Goal: Check status: Check status

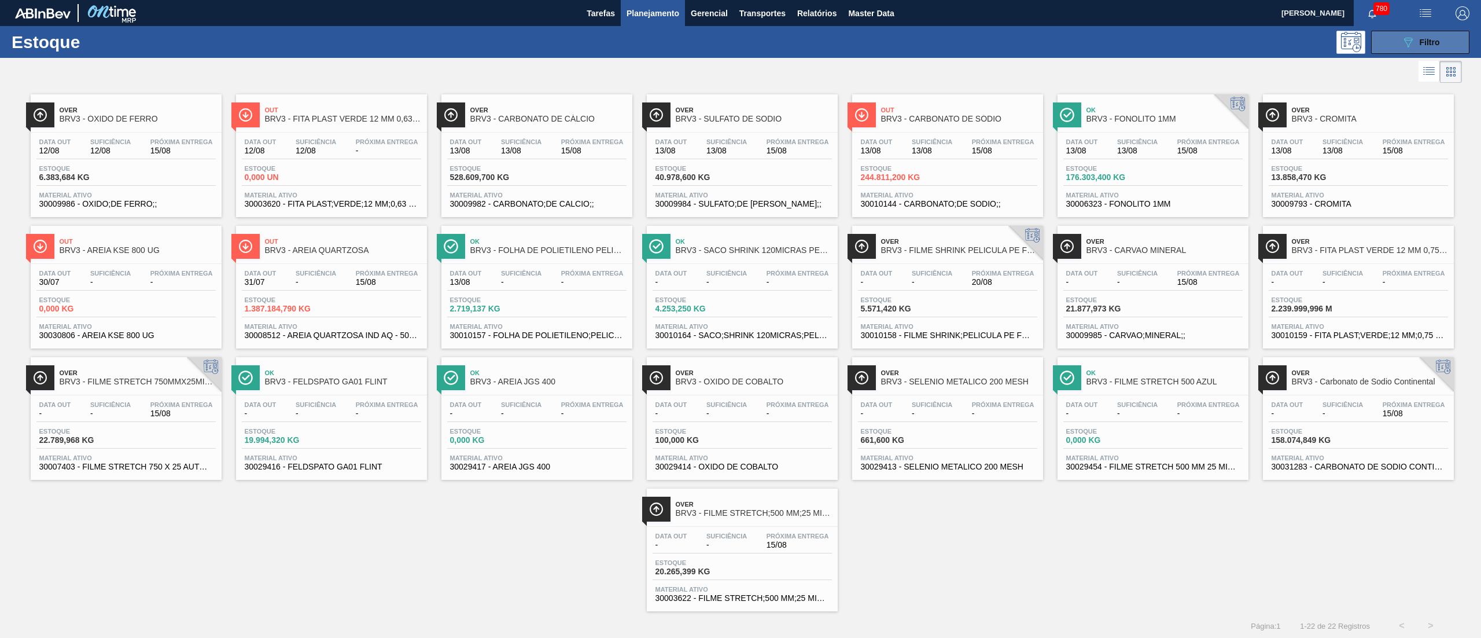
drag, startPoint x: 1405, startPoint y: 32, endPoint x: 1419, endPoint y: 43, distance: 17.3
click at [1405, 32] on button "089F7B8B-B2A5-4AFE-B5C0-19BA573D28AC Filtro" at bounding box center [1420, 42] width 98 height 23
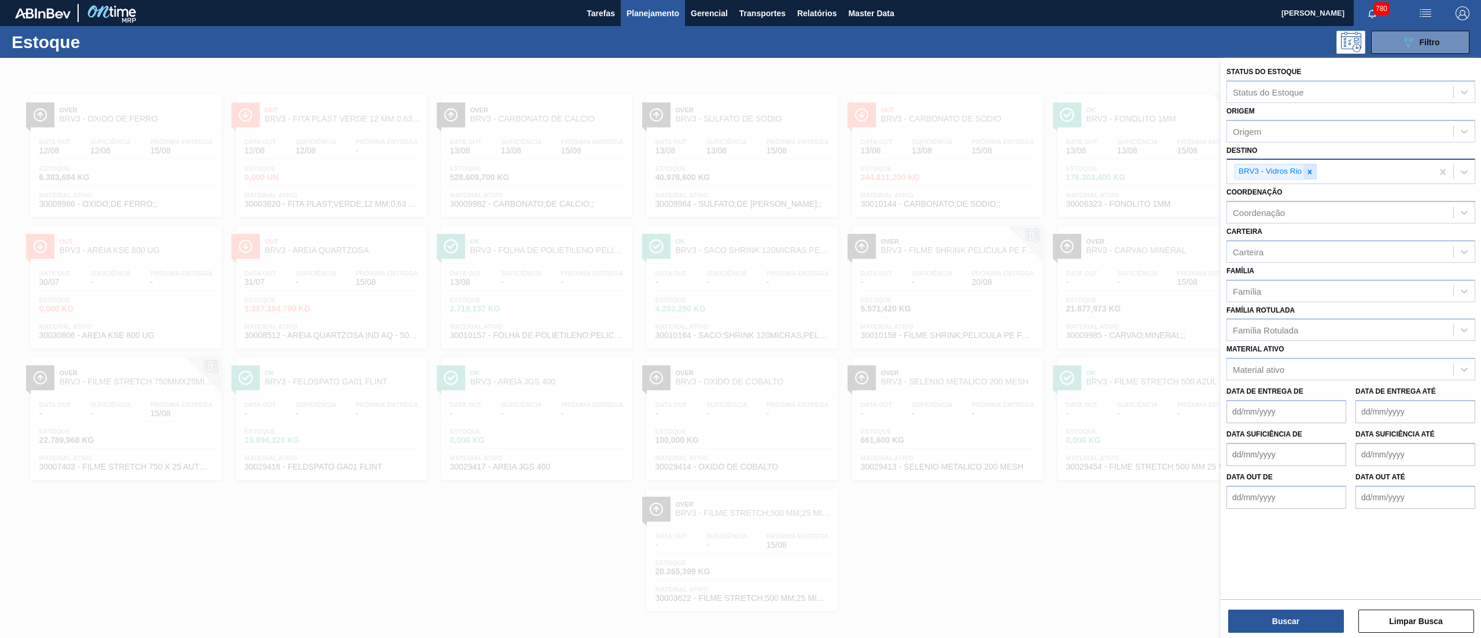
click at [1310, 175] on div at bounding box center [1309, 171] width 13 height 14
click at [1284, 139] on div "Origem" at bounding box center [1351, 131] width 249 height 23
type input "ccl"
click at [1291, 161] on div "242536 (SAP Legado: 382000) - CCL INDUSTRIES DO BRASIL SA" at bounding box center [1351, 159] width 249 height 21
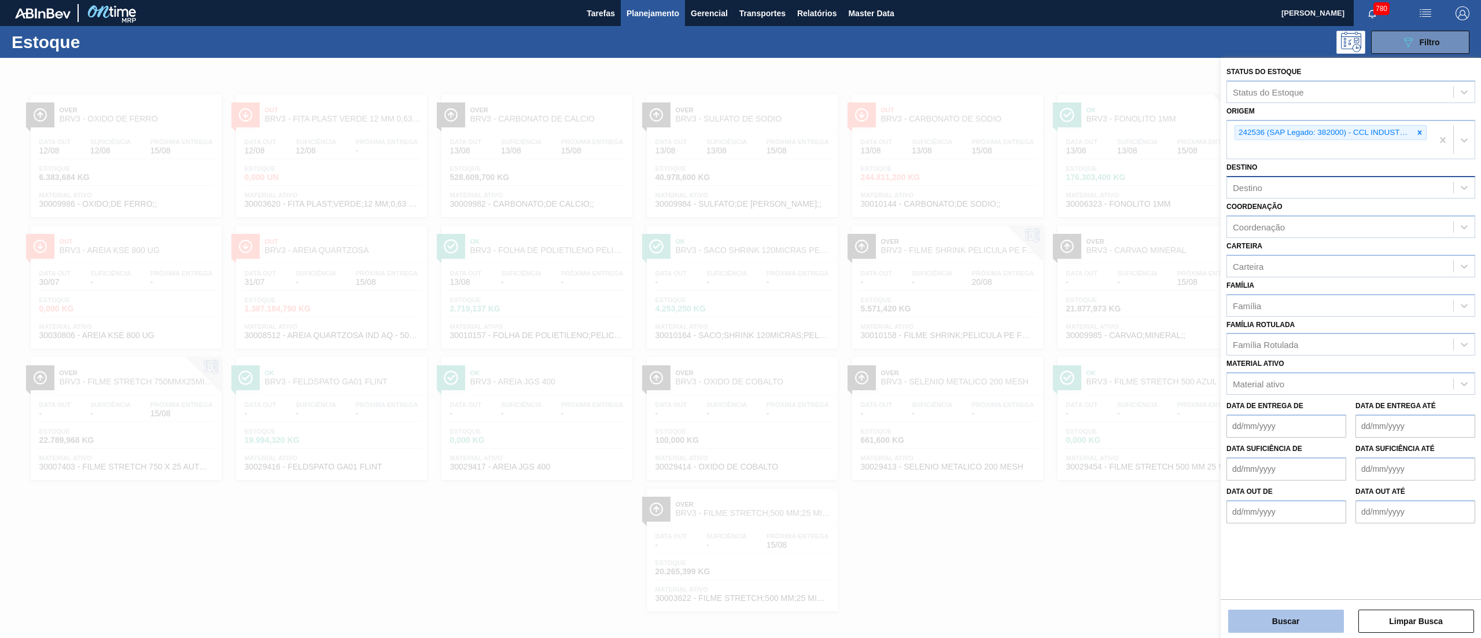
click at [1257, 628] on button "Buscar" at bounding box center [1286, 620] width 116 height 23
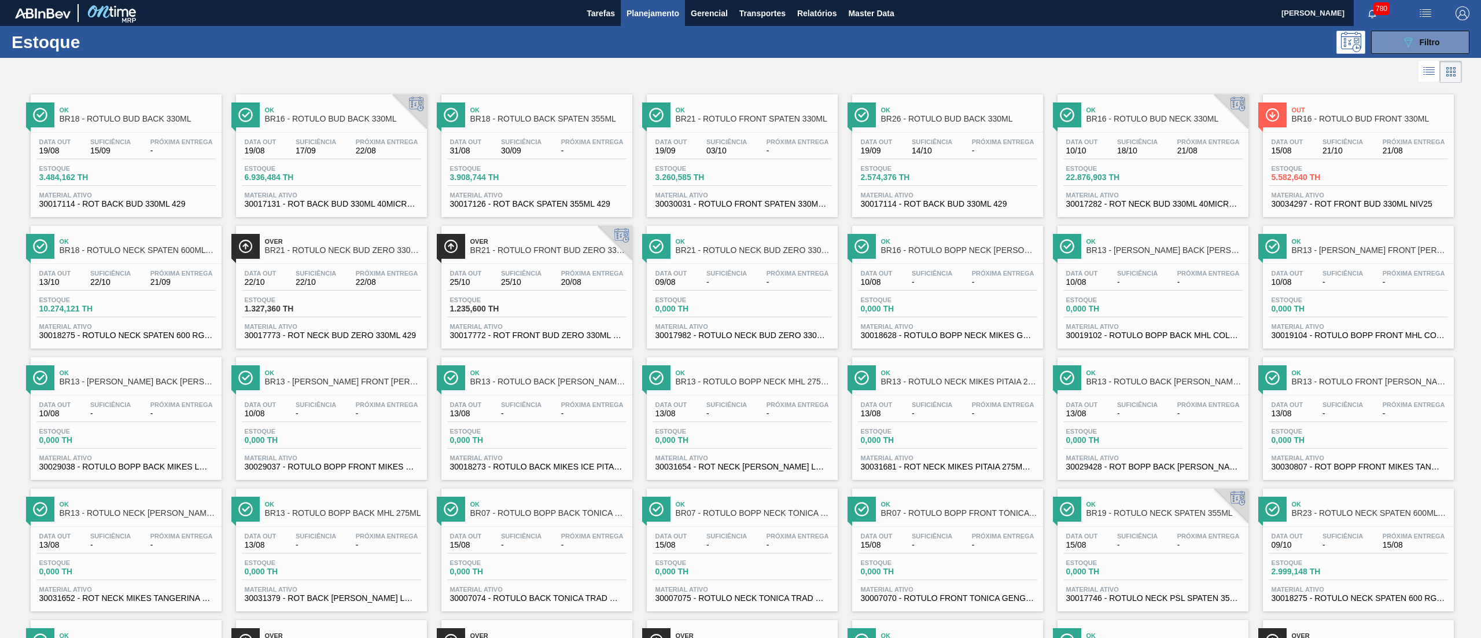
click at [795, 62] on div at bounding box center [731, 72] width 1462 height 28
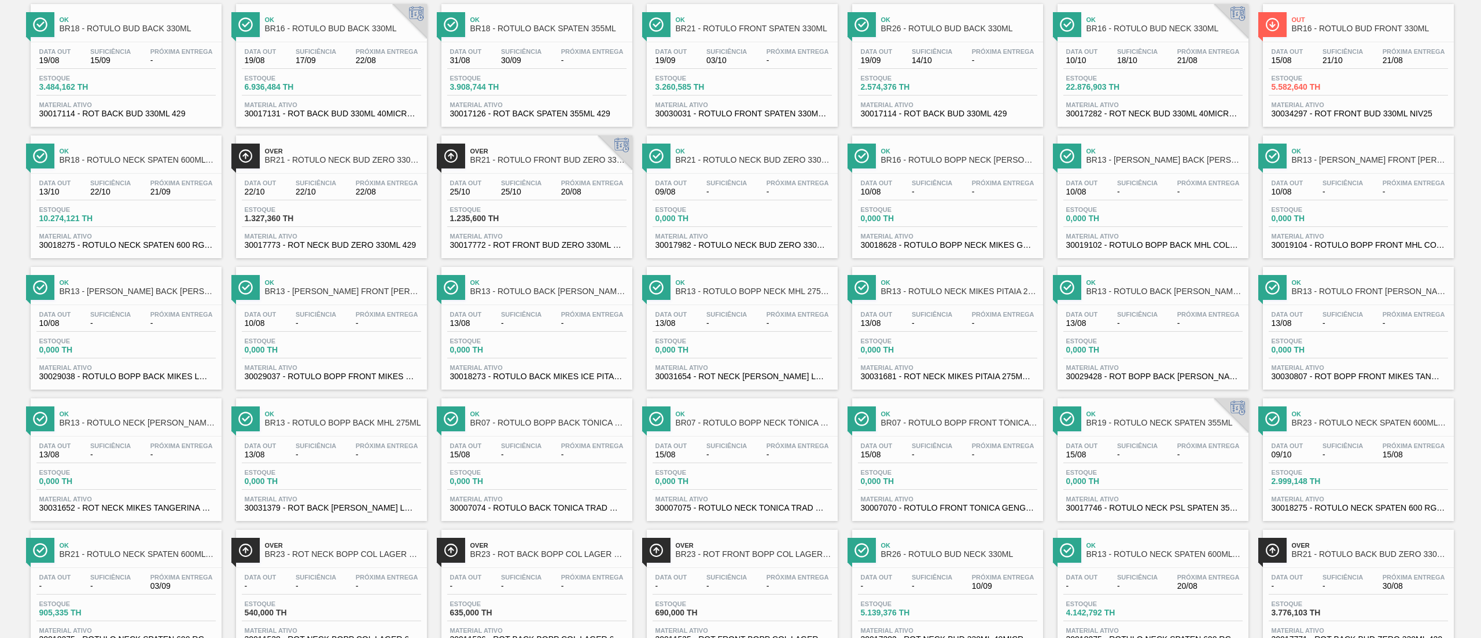
scroll to position [68, 0]
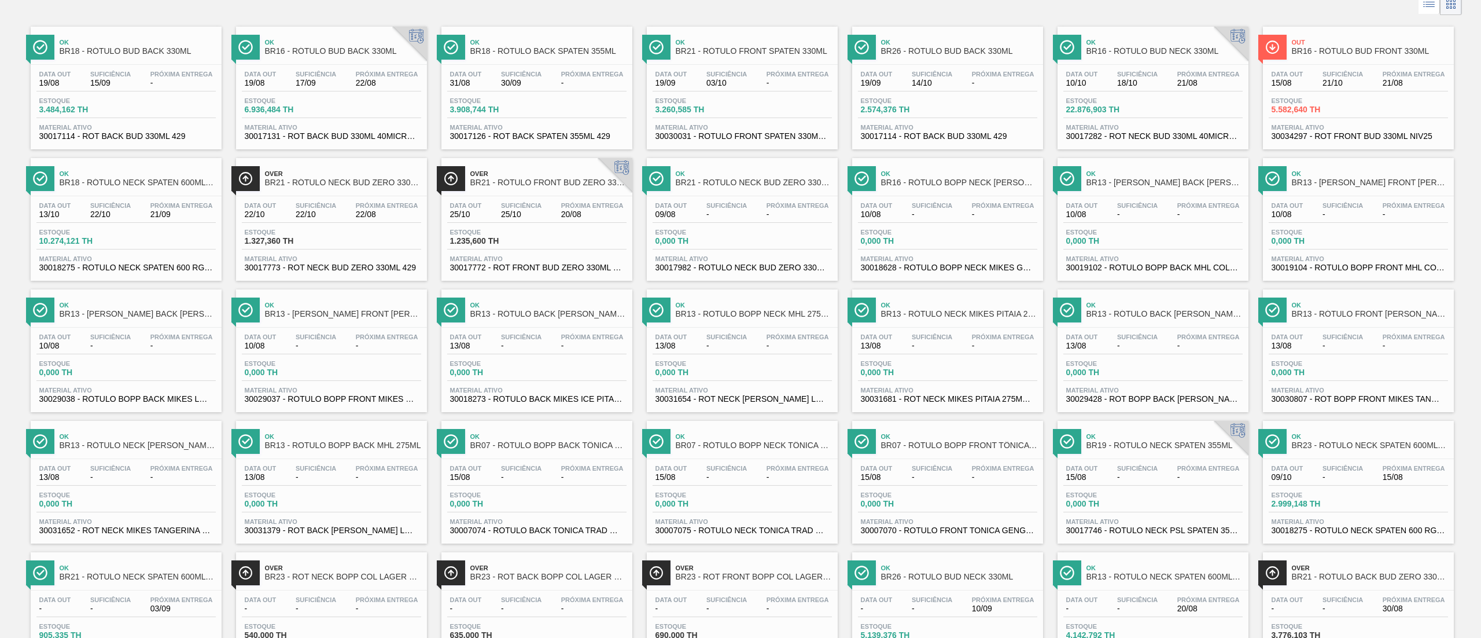
click at [0, 220] on div "Ok BR18 - RÓTULO BUD BACK 330ML Data out 19/08 Suficiência 15/09 Próxima Entreg…" at bounding box center [740, 543] width 1481 height 1050
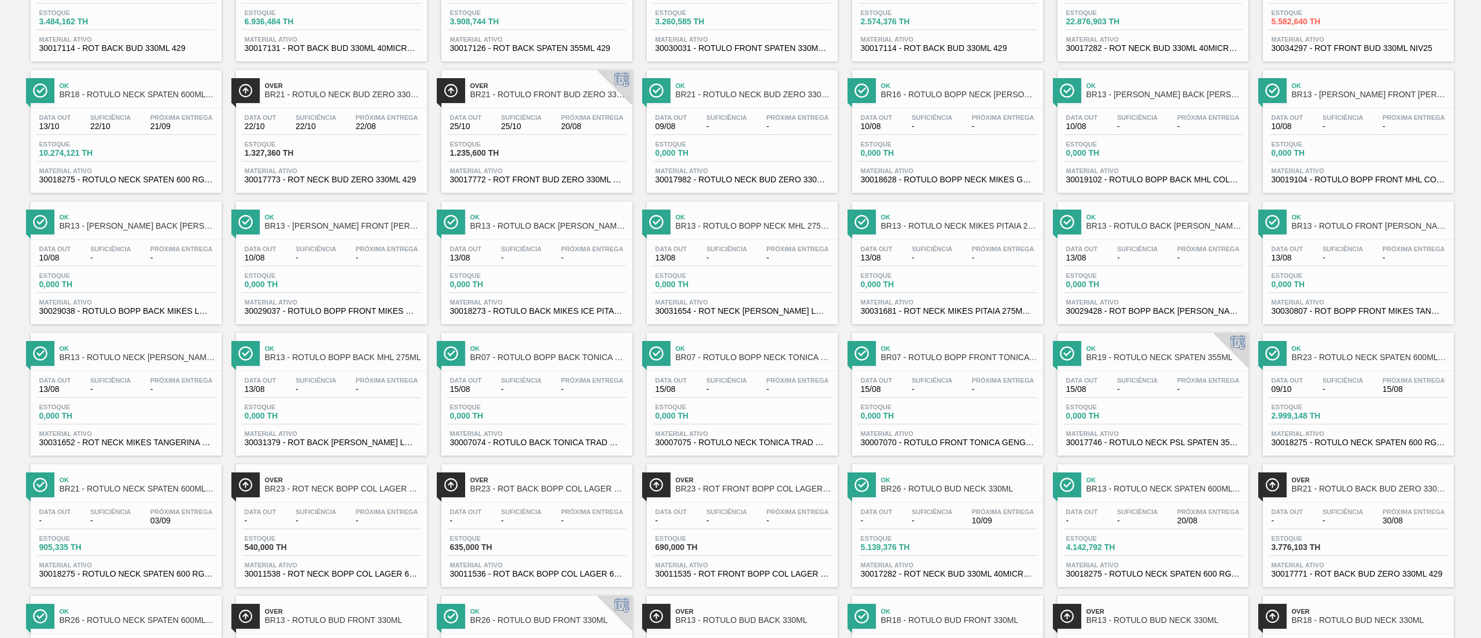
scroll to position [183, 0]
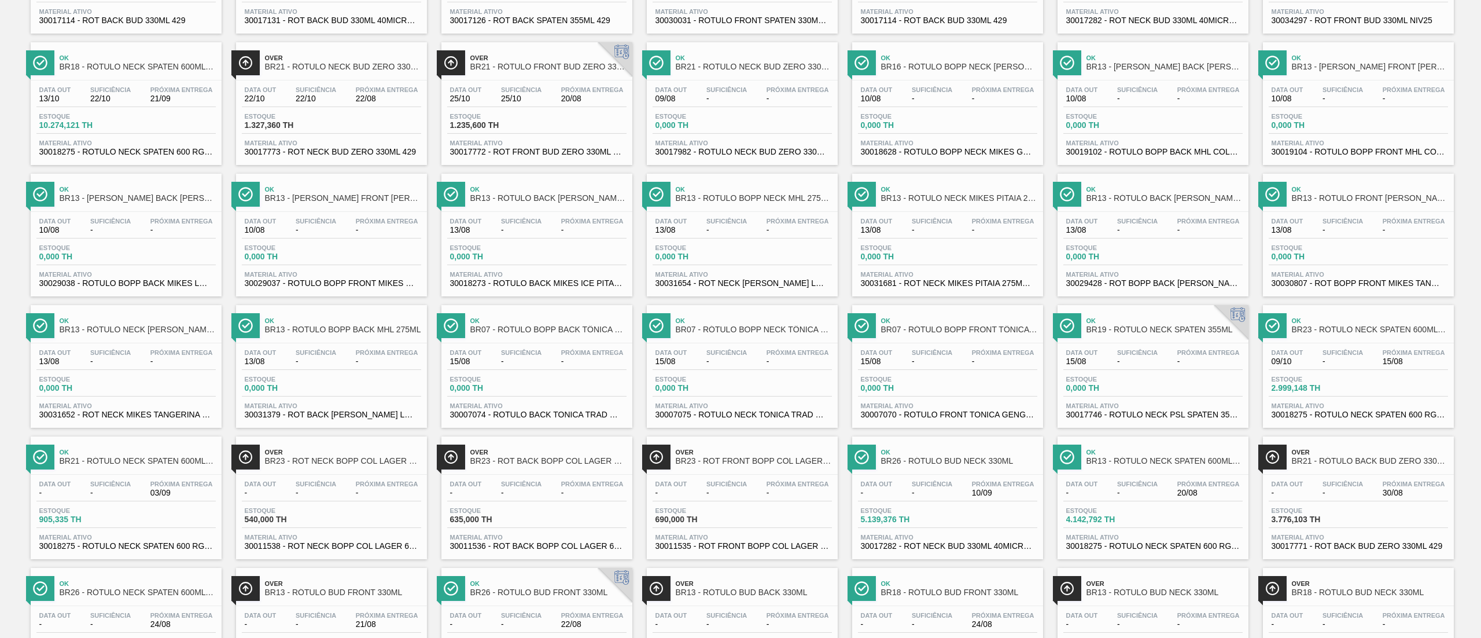
drag, startPoint x: 1140, startPoint y: 605, endPoint x: 1206, endPoint y: 634, distance: 72.6
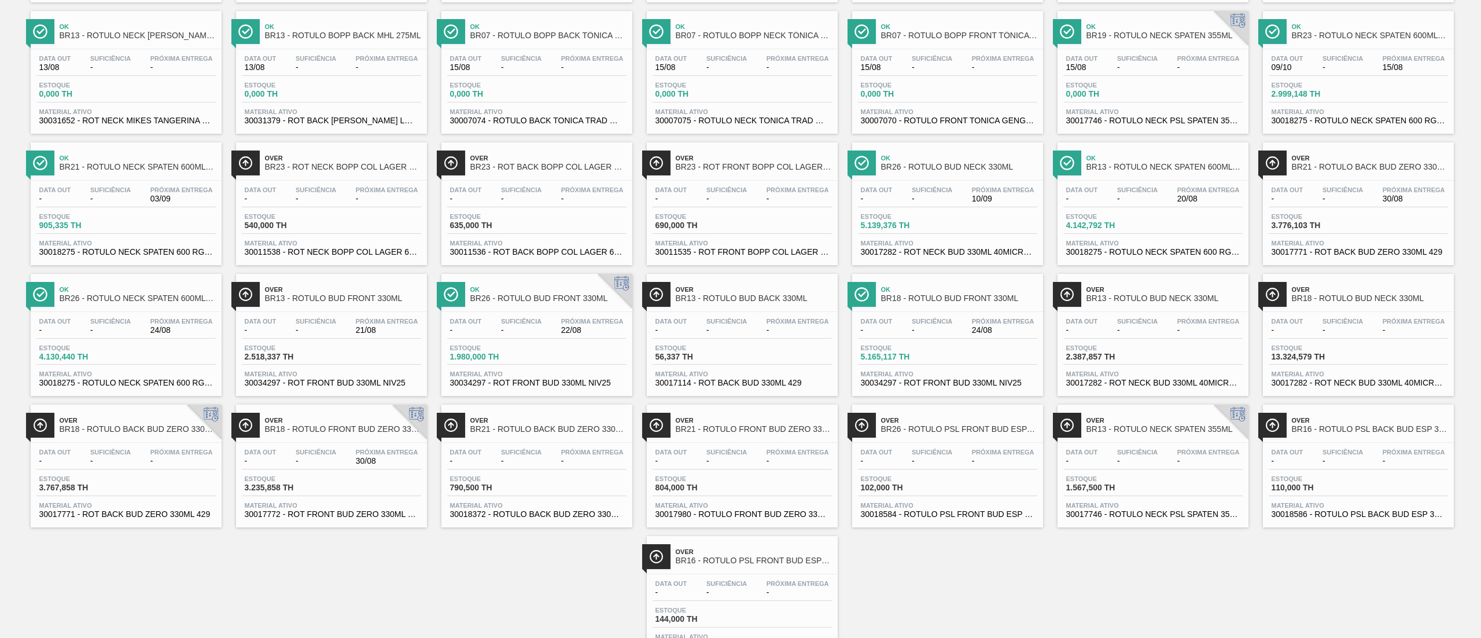
scroll to position [531, 0]
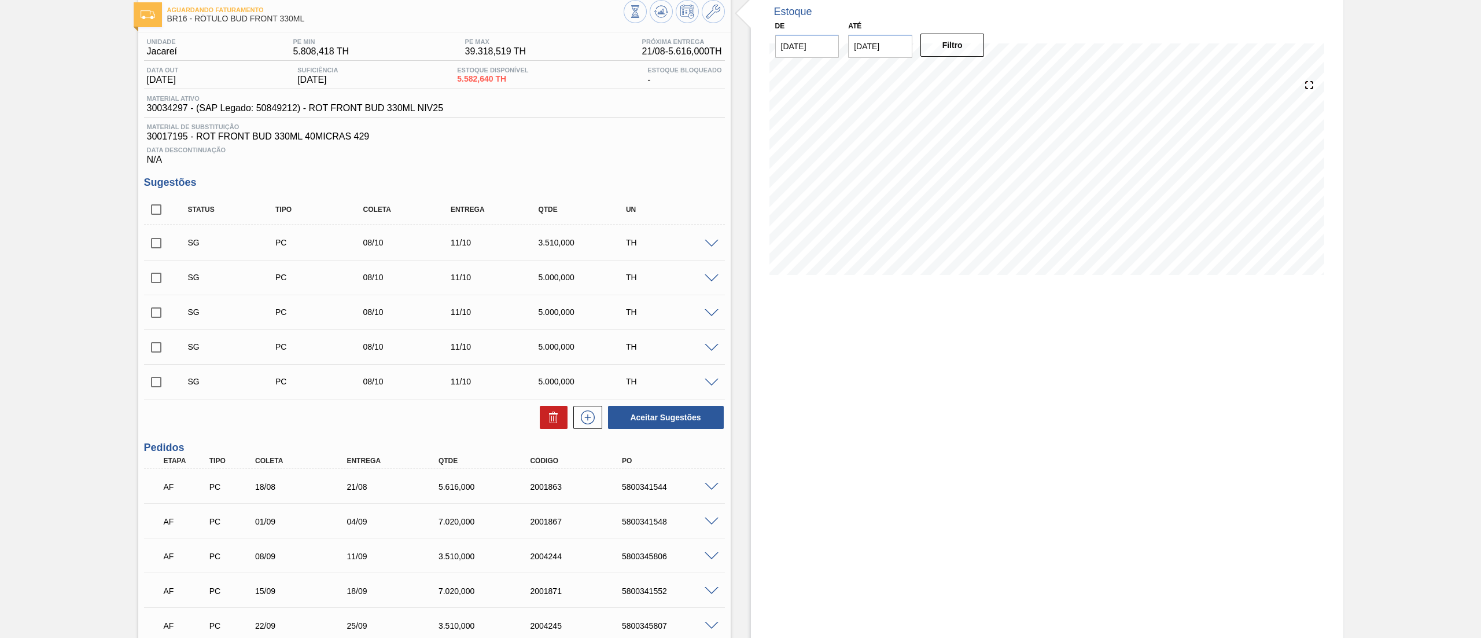
scroll to position [116, 0]
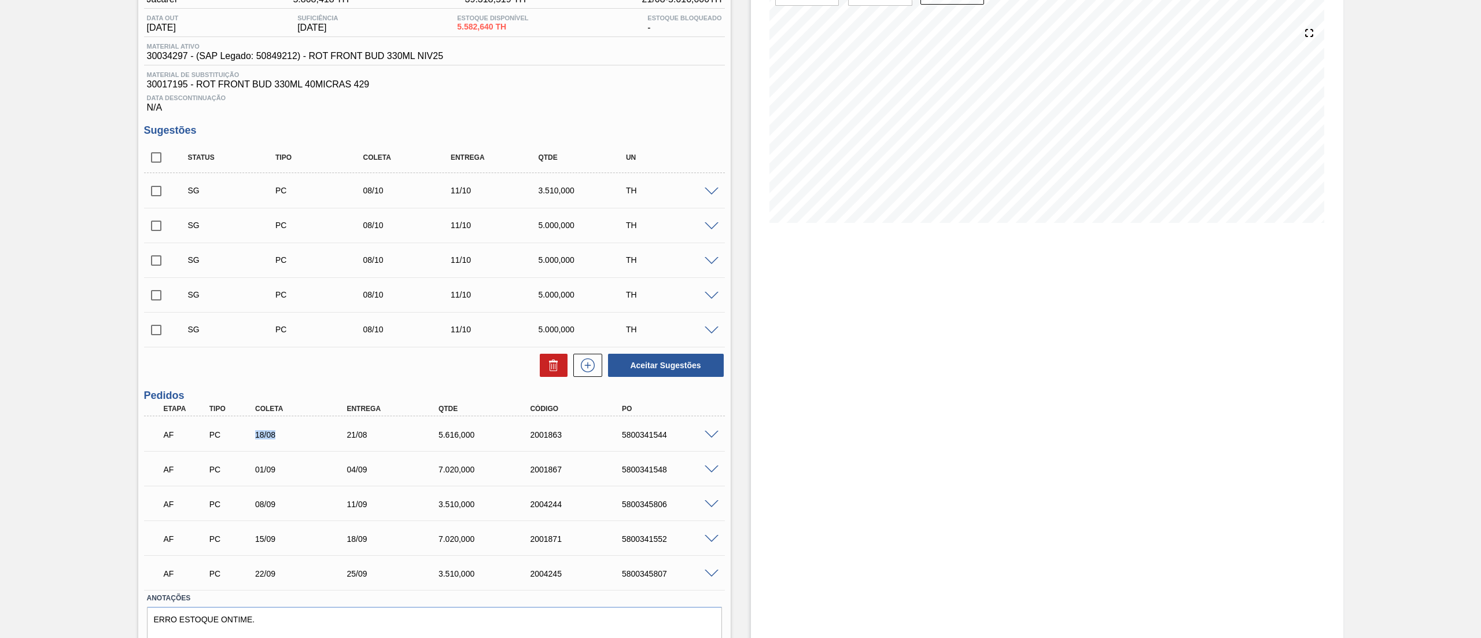
drag, startPoint x: 251, startPoint y: 434, endPoint x: 287, endPoint y: 437, distance: 36.6
click at [287, 437] on div "18/08" at bounding box center [293, 434] width 91 height 9
drag, startPoint x: 380, startPoint y: 437, endPoint x: 356, endPoint y: 437, distance: 23.1
click at [356, 437] on div "21/08" at bounding box center [396, 434] width 105 height 9
click at [353, 437] on div "21/08" at bounding box center [396, 434] width 105 height 9
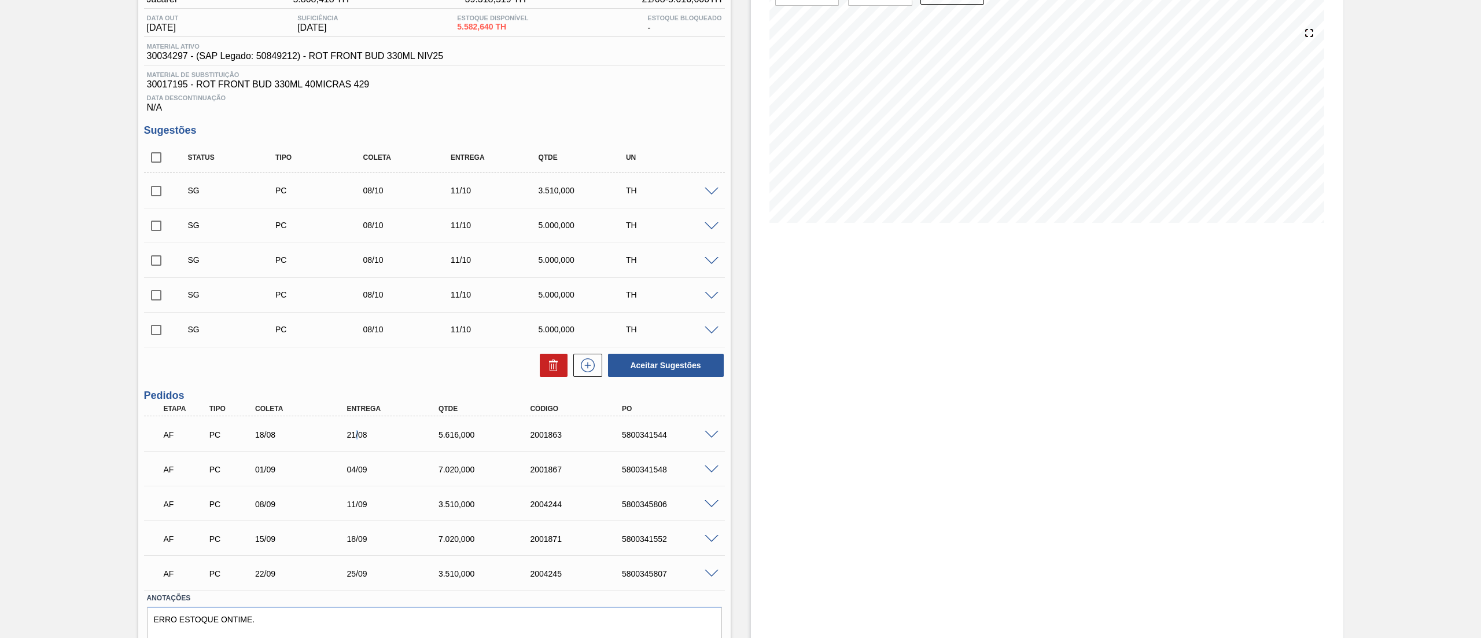
click at [353, 437] on div "21/08" at bounding box center [396, 434] width 105 height 9
drag, startPoint x: 266, startPoint y: 480, endPoint x: 290, endPoint y: 478, distance: 24.4
click at [290, 478] on div "AF PC 01/09 04/09 7.020,000 2001867 5800341548" at bounding box center [431, 467] width 550 height 23
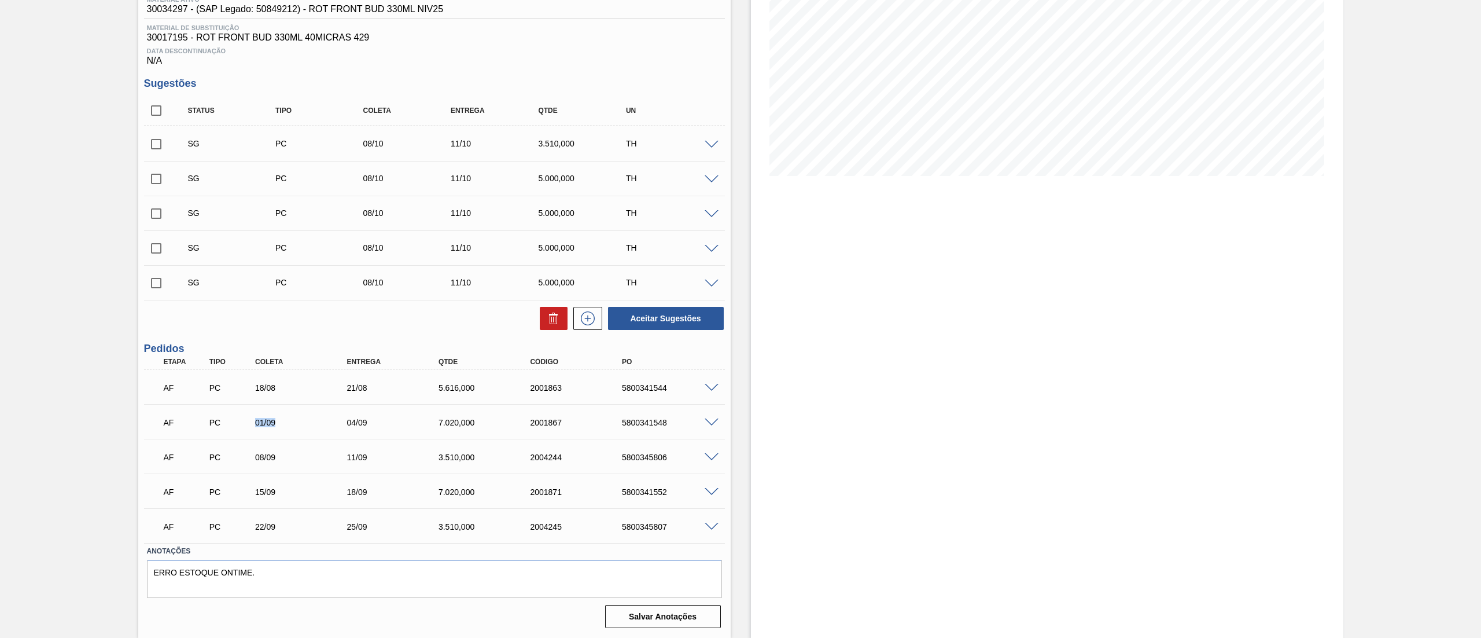
scroll to position [47, 0]
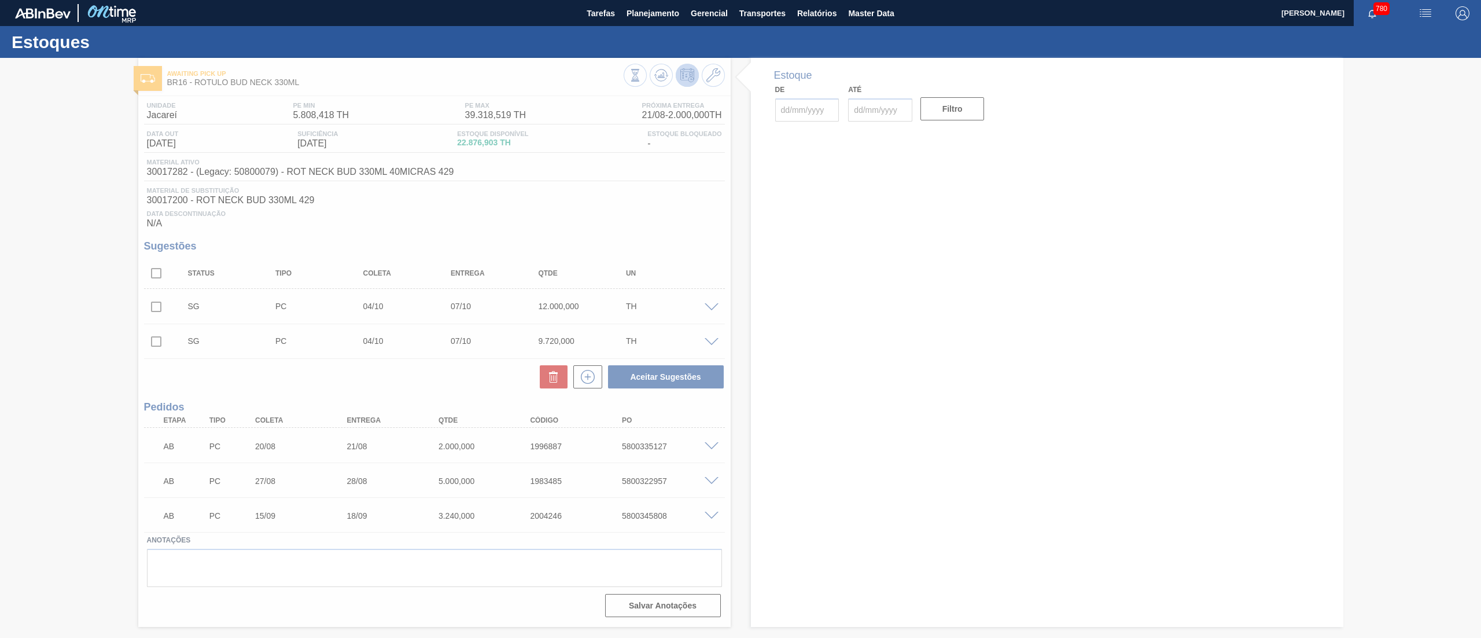
type input "15/08/2025"
type input "[DATE]"
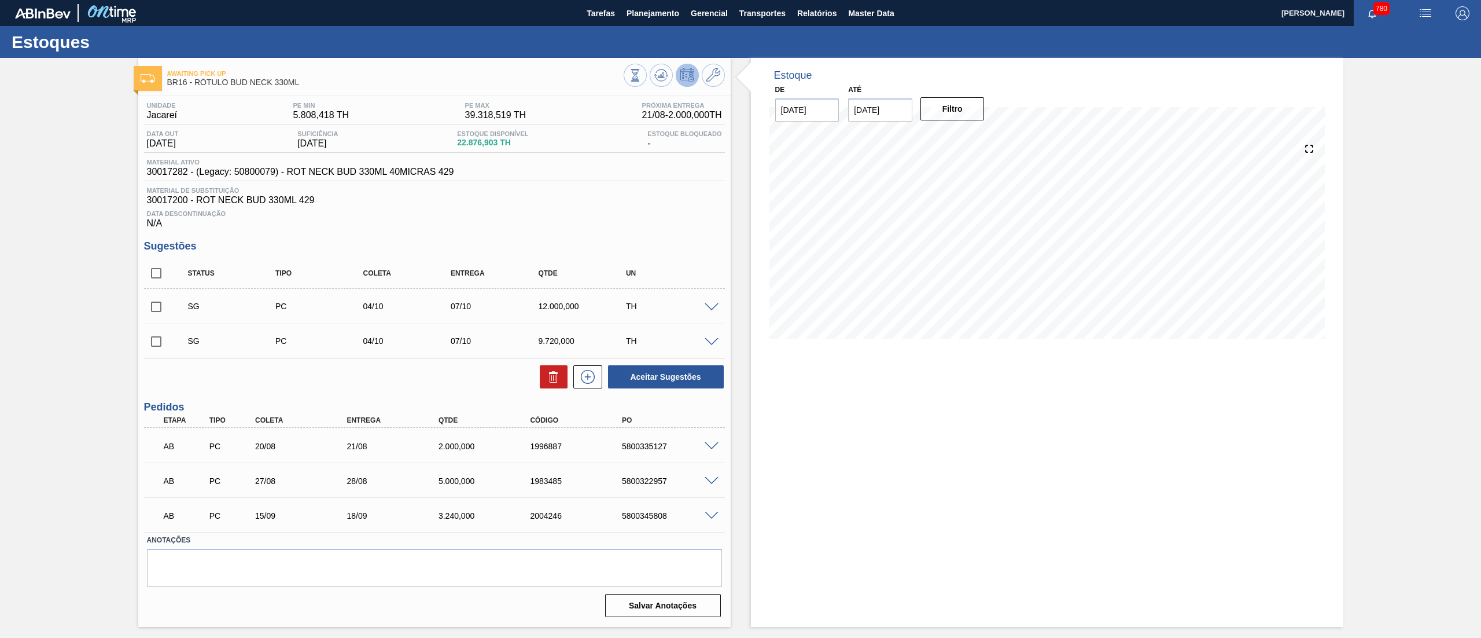
click at [250, 456] on div "AB PC 20/08 21/08 2.000,000 1996887 5800335127" at bounding box center [431, 444] width 550 height 23
drag, startPoint x: 255, startPoint y: 448, endPoint x: 283, endPoint y: 448, distance: 27.8
click at [283, 448] on div "20/08" at bounding box center [304, 445] width 105 height 9
click at [105, 216] on div "Awaiting Pick Up BR16 - RÓTULO BUD NECK 330ML Unidade Jacareí PE MIN 5.808,418 …" at bounding box center [740, 342] width 1481 height 569
drag, startPoint x: 137, startPoint y: 127, endPoint x: 185, endPoint y: 127, distance: 48.0
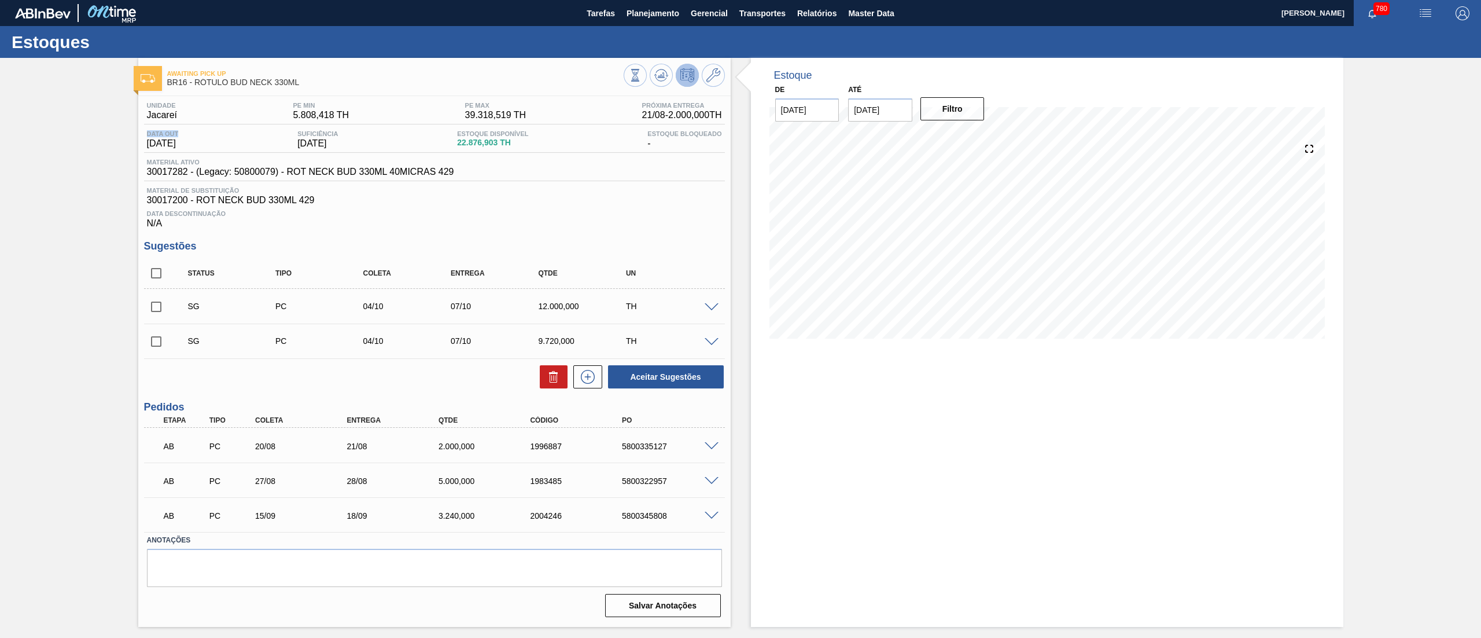
click at [185, 127] on div "Unidade Jacareí PE MIN 5.808,418 TH PE MAX 39.318,519 TH Próxima Entrega 21/08 …" at bounding box center [434, 358] width 592 height 525
click at [642, 72] on icon at bounding box center [635, 75] width 13 height 13
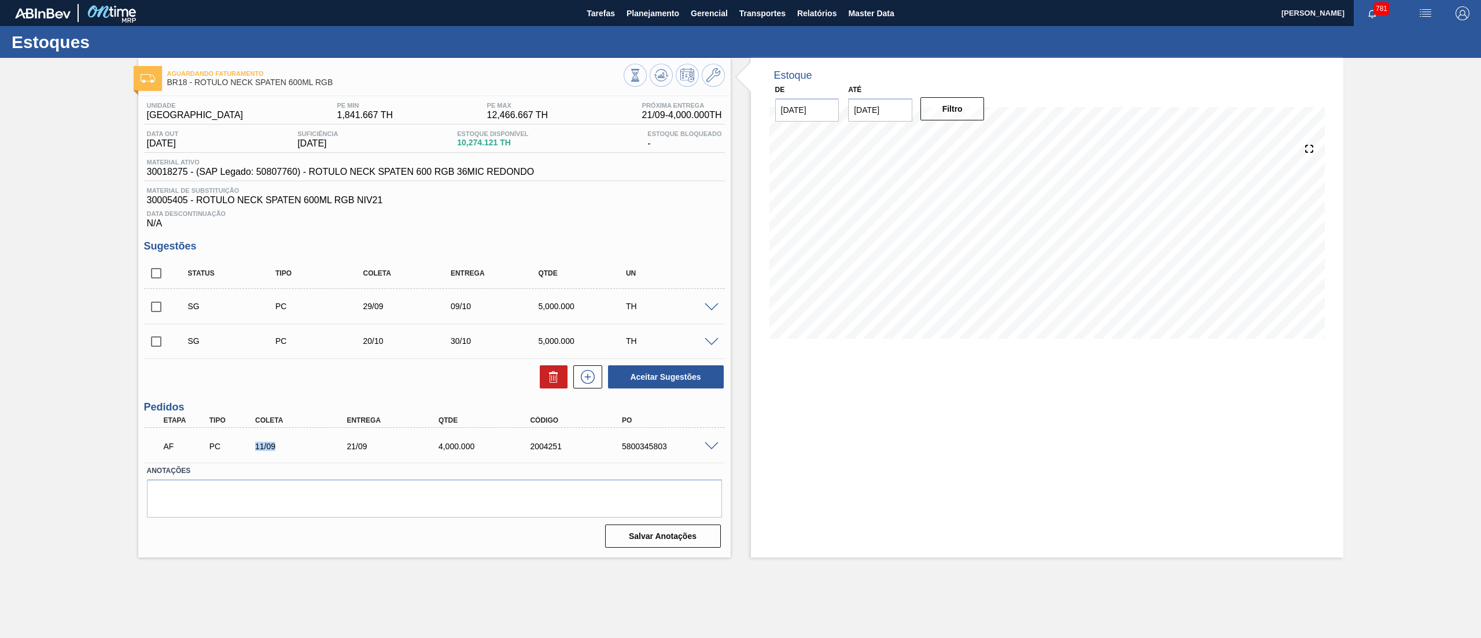
drag, startPoint x: 251, startPoint y: 444, endPoint x: 324, endPoint y: 450, distance: 73.2
click at [324, 450] on div "11/09" at bounding box center [293, 445] width 91 height 9
drag, startPoint x: 341, startPoint y: 448, endPoint x: 378, endPoint y: 452, distance: 37.8
click at [378, 452] on div "AF PC 11/09 21/09 4,000.000 2004251 5800345803" at bounding box center [431, 444] width 550 height 23
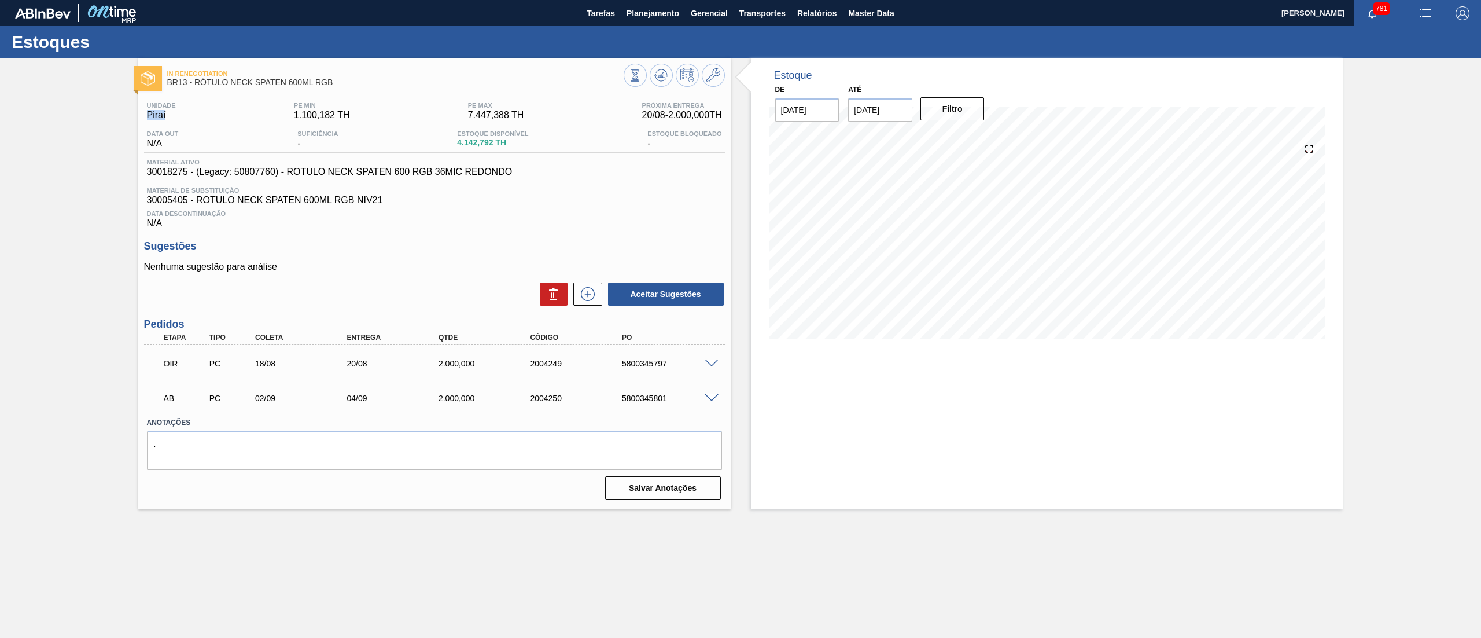
drag, startPoint x: 142, startPoint y: 121, endPoint x: 172, endPoint y: 124, distance: 30.2
click at [172, 124] on div "Unidade Piraí PE MIN 1.100,182 TH PE MAX 7.447,388 TH Próxima Entrega 20/08 - 2…" at bounding box center [434, 299] width 592 height 407
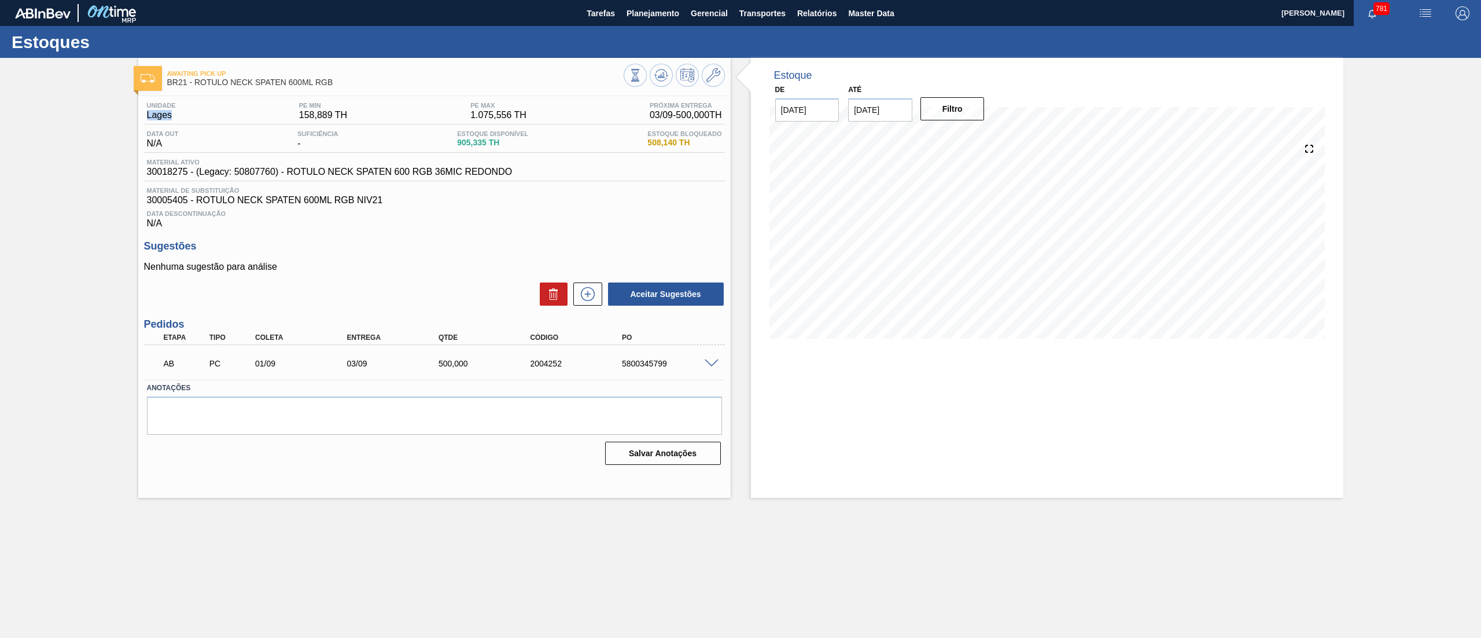
drag, startPoint x: 145, startPoint y: 122, endPoint x: 179, endPoint y: 124, distance: 34.8
click at [179, 124] on div "Unidade [PERSON_NAME] MIN 158,889 TH PE MAX 1.075,556 TH Próxima Entrega 03/09 …" at bounding box center [434, 113] width 581 height 23
drag, startPoint x: 336, startPoint y: 369, endPoint x: 396, endPoint y: 369, distance: 60.2
click at [396, 369] on div "AB PC 01/09 03/09 500,000 2004252 5800345799" at bounding box center [431, 362] width 550 height 23
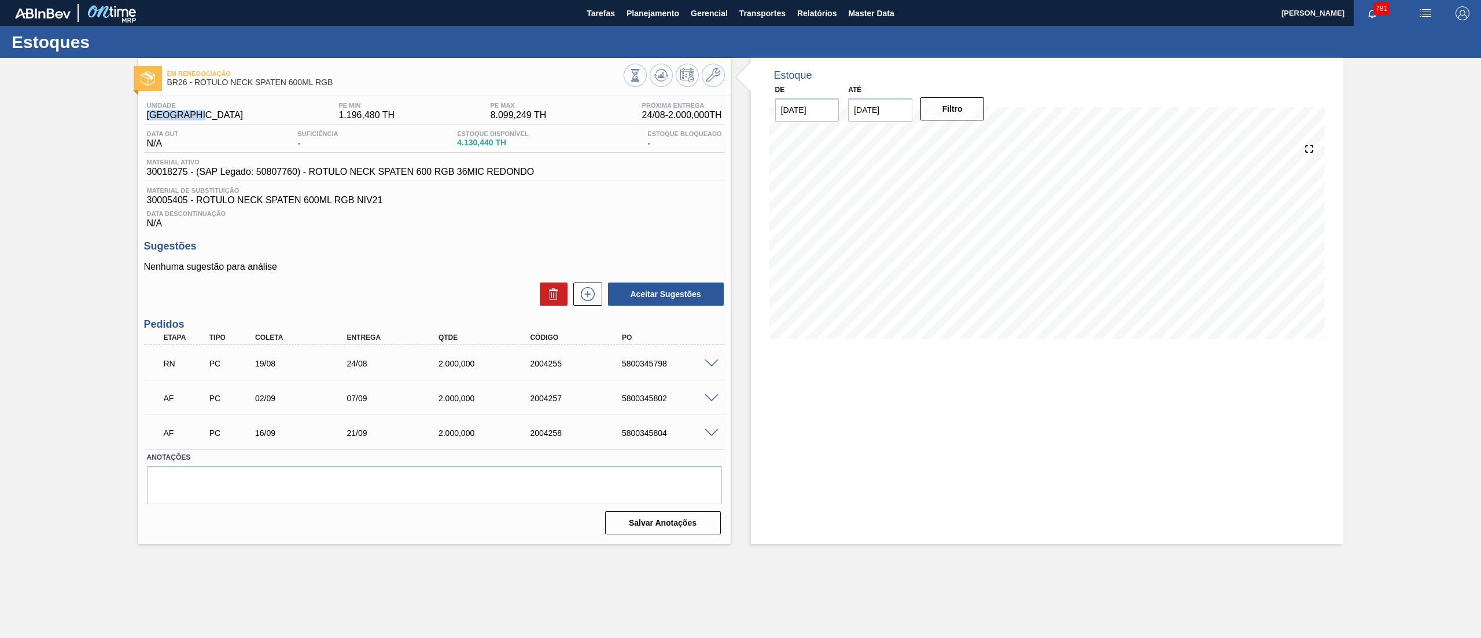
drag, startPoint x: 148, startPoint y: 117, endPoint x: 200, endPoint y: 119, distance: 52.1
click at [199, 118] on div "Unidade Uberlândia PE MIN 1.196,480 TH PE MAX 8.099,249 TH Próxima Entrega 24/0…" at bounding box center [434, 113] width 581 height 23
click at [718, 361] on span at bounding box center [712, 363] width 14 height 9
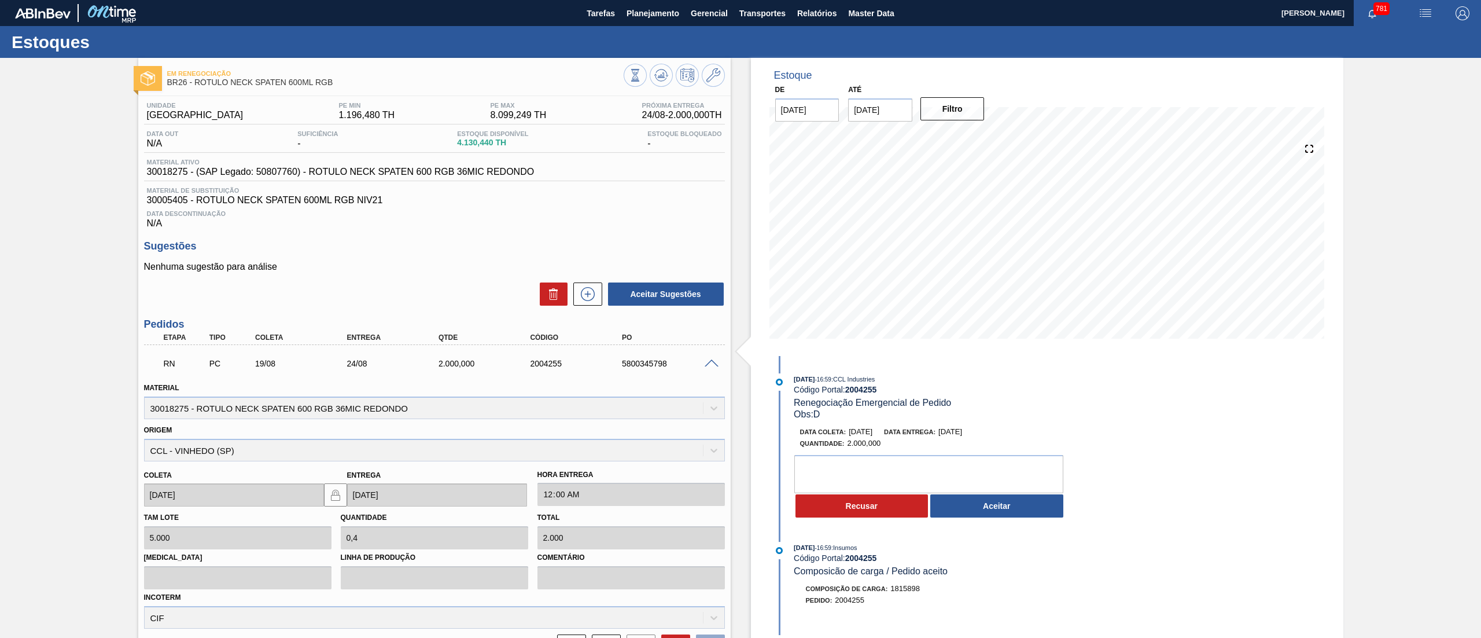
click at [1007, 511] on button "Aceitar" at bounding box center [996, 505] width 133 height 23
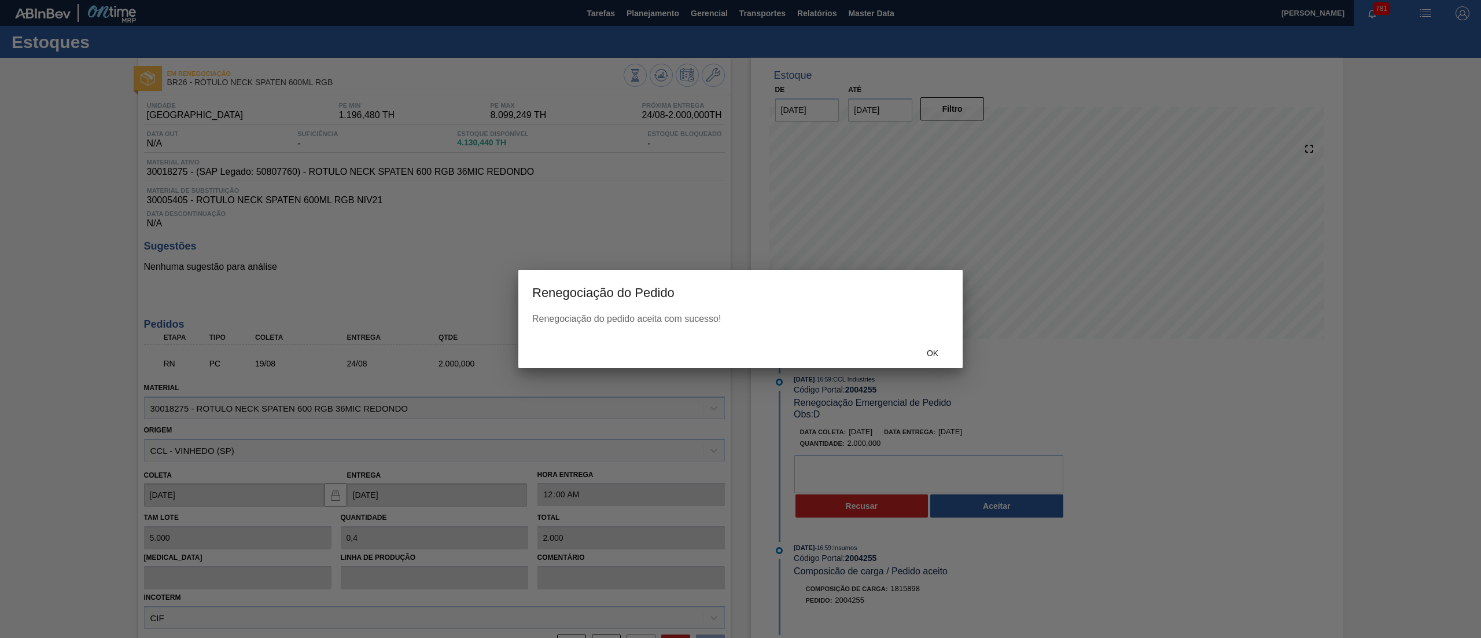
drag, startPoint x: 941, startPoint y: 371, endPoint x: 924, endPoint y: 356, distance: 22.9
click at [925, 359] on div "Renegociação do Pedido Renegociação do pedido aceita com sucesso! Ok" at bounding box center [740, 319] width 1481 height 638
click at [924, 356] on span "Ok" at bounding box center [933, 352] width 30 height 9
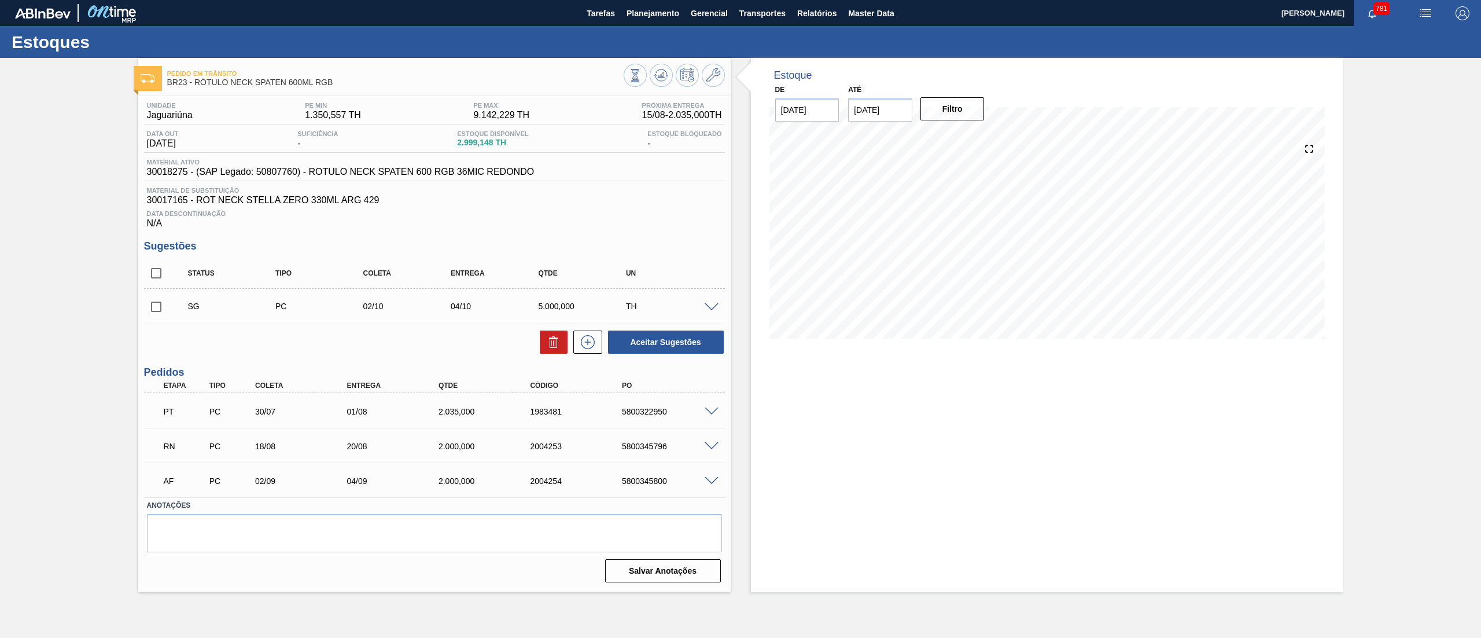
click at [706, 447] on span at bounding box center [712, 446] width 14 height 9
type input "5,000"
type input "0.4"
type input "2,000"
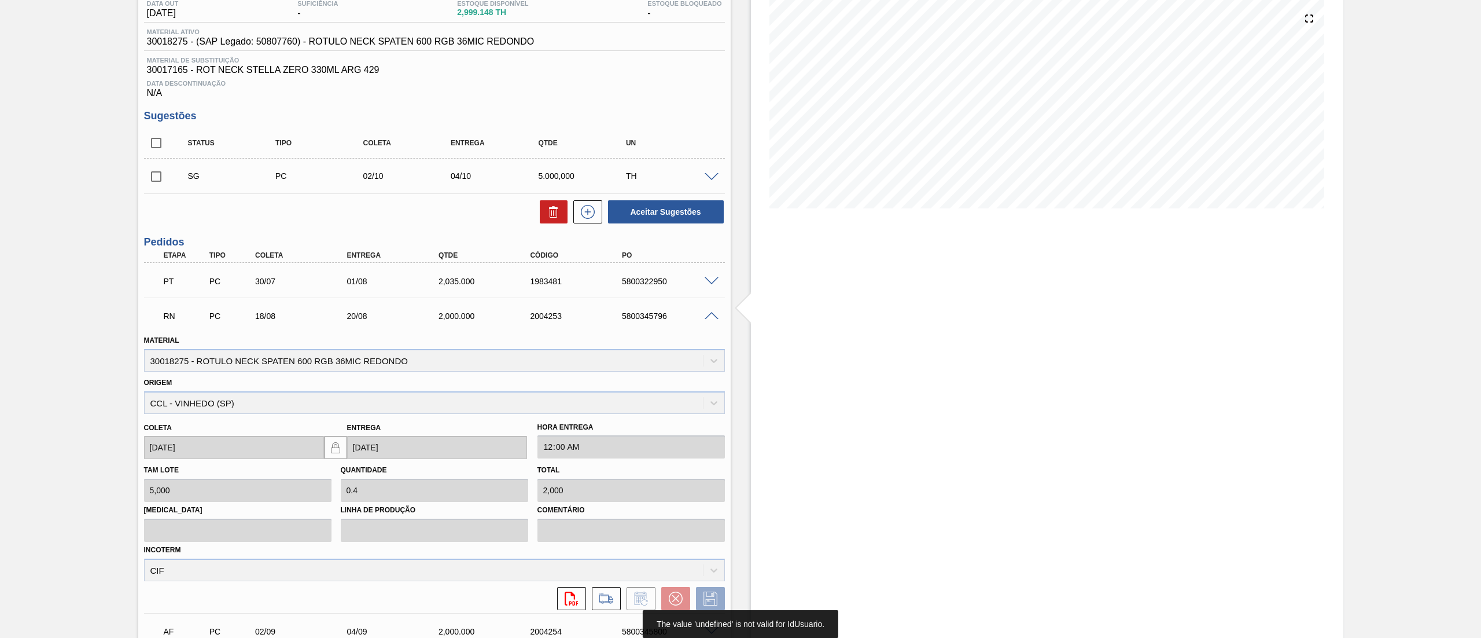
scroll to position [231, 0]
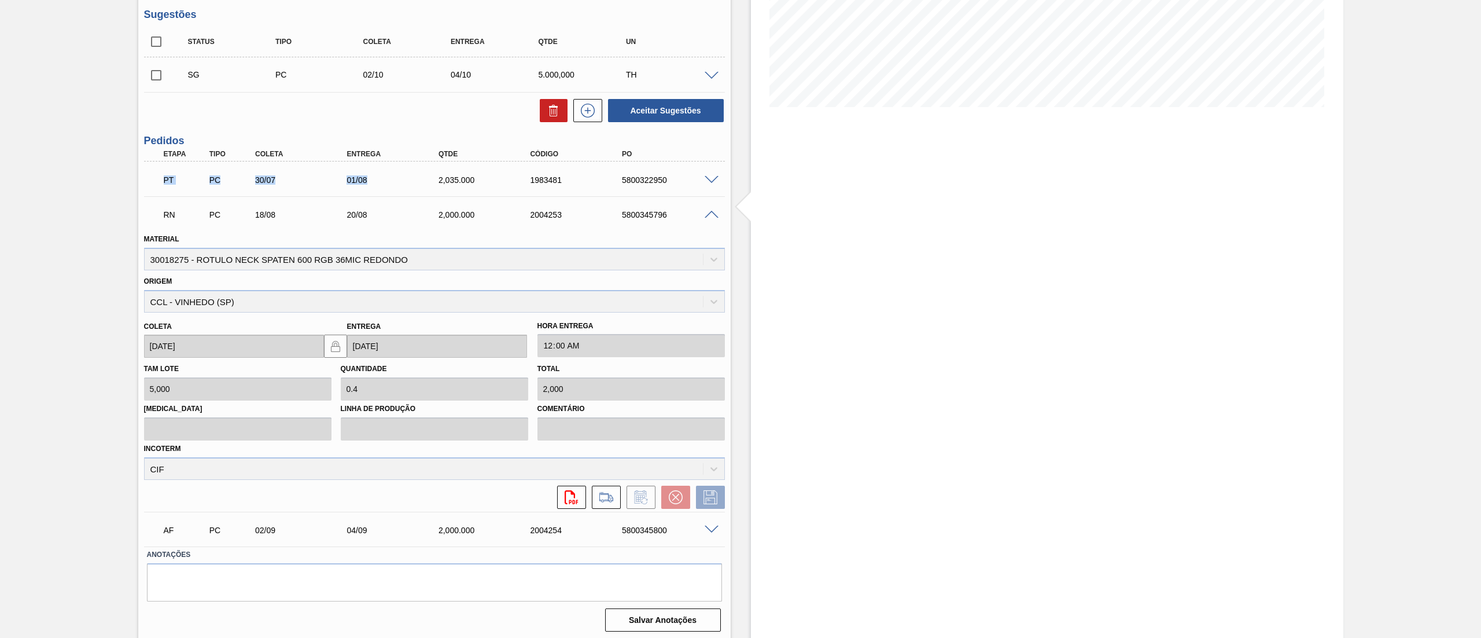
drag, startPoint x: 158, startPoint y: 182, endPoint x: 396, endPoint y: 182, distance: 237.8
click at [396, 182] on div "PT PC 30/07 01/08 2,035.000 1983481 5800322950" at bounding box center [431, 178] width 550 height 23
drag, startPoint x: 611, startPoint y: 186, endPoint x: 702, endPoint y: 192, distance: 91.0
click at [705, 192] on div "PT PC 30/07 01/08 2,035.000 1983481 5800322950" at bounding box center [434, 178] width 581 height 29
click at [668, 189] on div "PT PC 30/07 01/08 2,035.000 1983481 5800322950" at bounding box center [431, 178] width 550 height 23
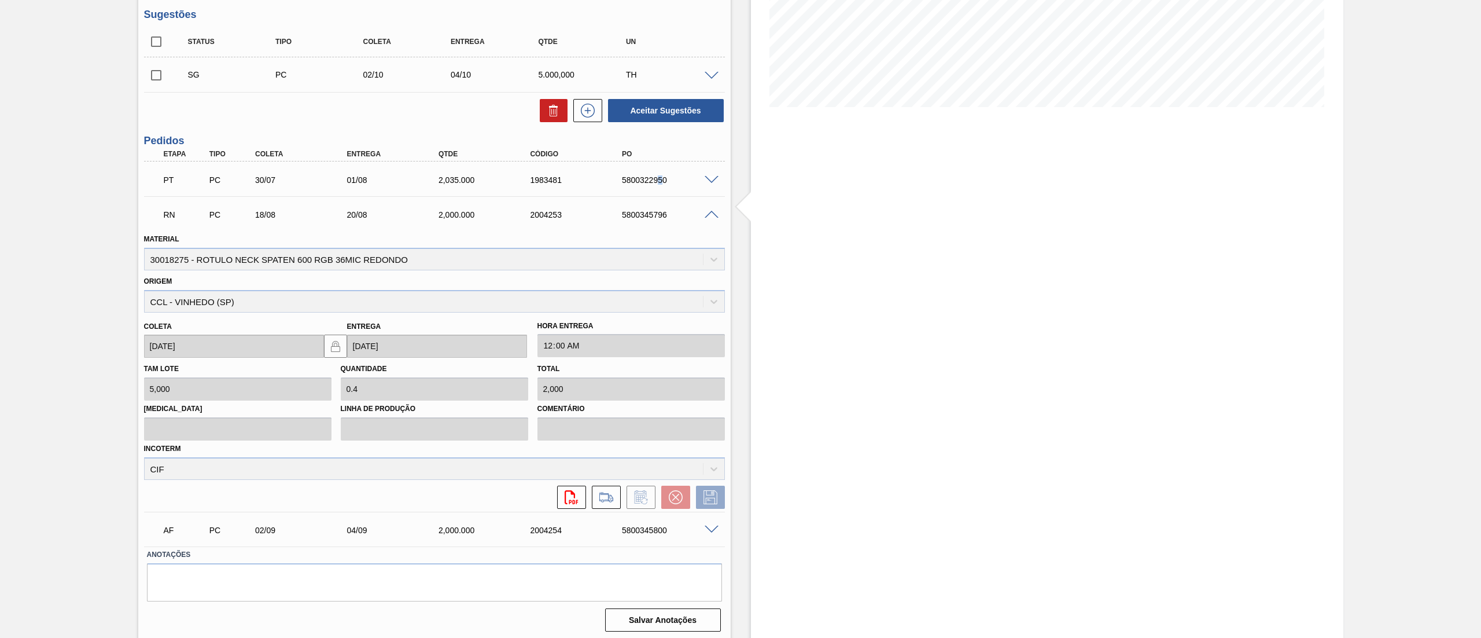
drag, startPoint x: 656, startPoint y: 179, endPoint x: 663, endPoint y: 179, distance: 6.9
click at [663, 179] on div "5800322950" at bounding box center [671, 179] width 105 height 9
click at [709, 182] on span at bounding box center [712, 180] width 14 height 9
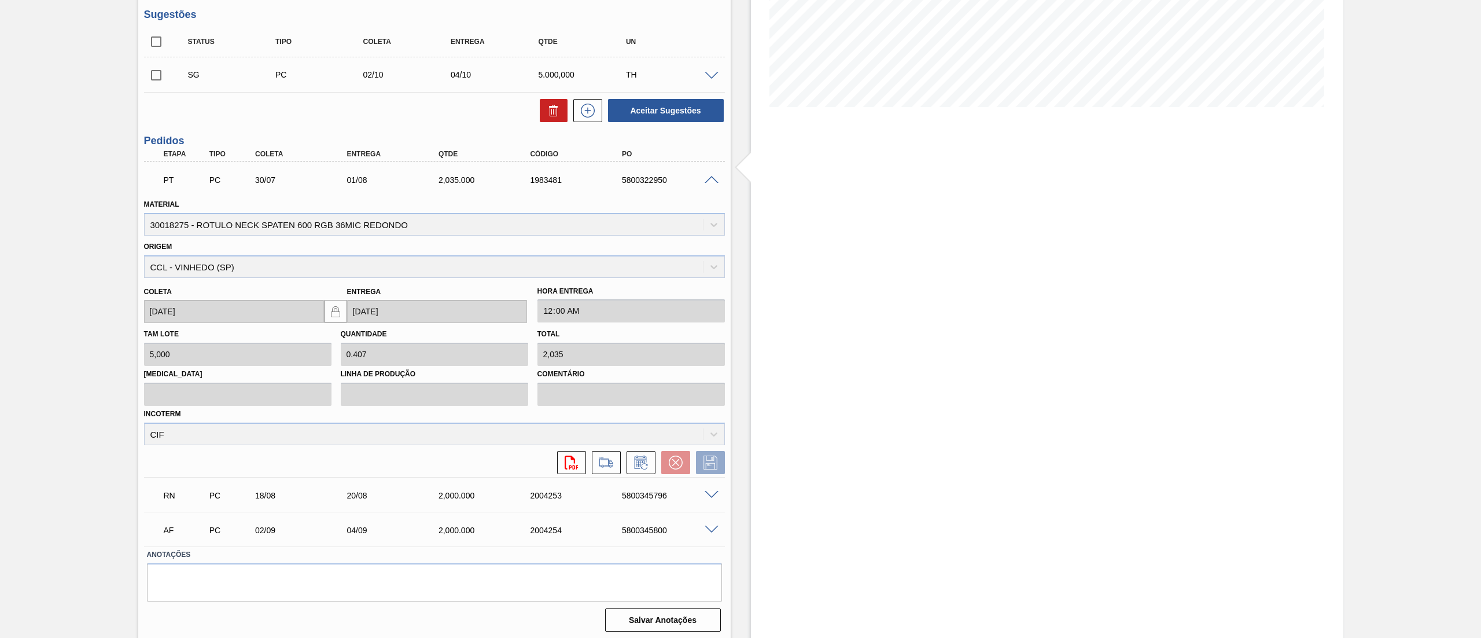
click at [248, 192] on div "PT PC 30/07 01/08 2,035.000 1983481 5800322950" at bounding box center [434, 178] width 581 height 29
drag, startPoint x: 253, startPoint y: 185, endPoint x: 705, endPoint y: 222, distance: 453.4
click at [705, 222] on div "PT PC 30/07 01/08 2,035.000 1983481 5800322950 Material 30018275 - ROTULO NECK …" at bounding box center [434, 318] width 581 height 315
click at [713, 189] on div "PT PC 30/07 01/08 2,035.000 1983481 5800322950" at bounding box center [434, 178] width 581 height 29
click at [705, 178] on span at bounding box center [712, 180] width 14 height 9
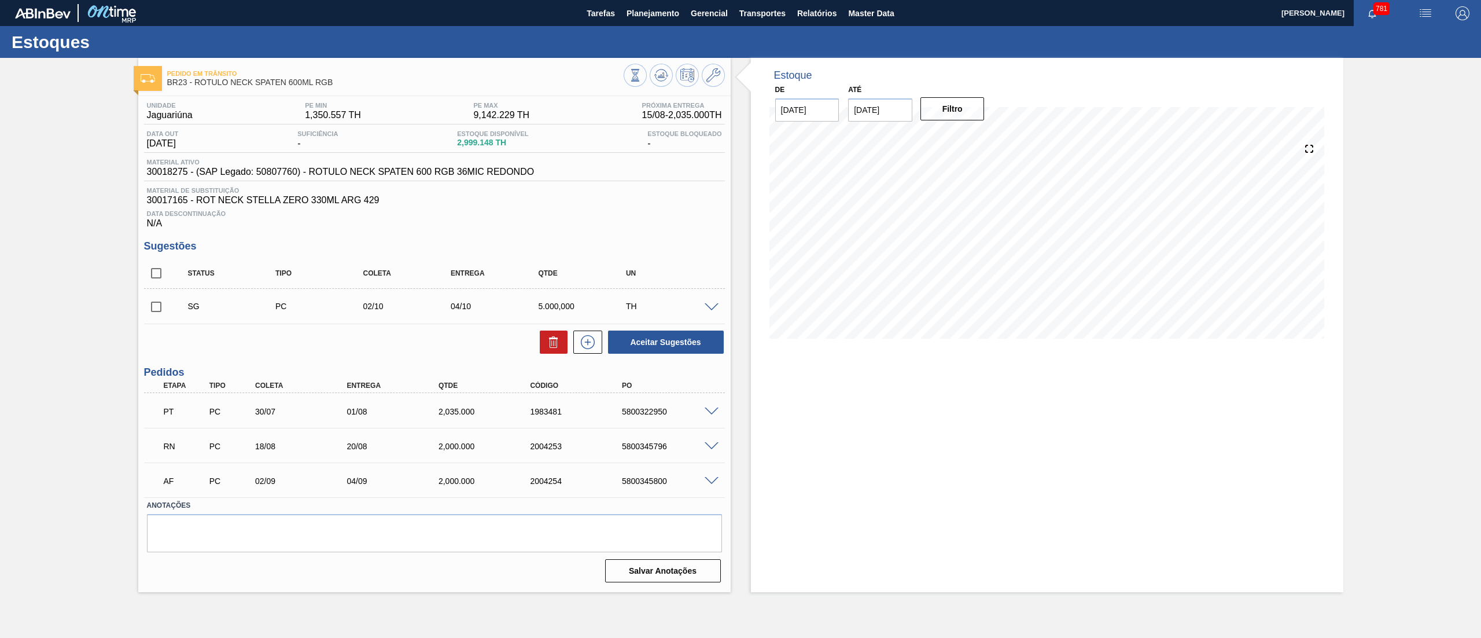
scroll to position [0, 0]
click at [663, 83] on button at bounding box center [661, 75] width 23 height 23
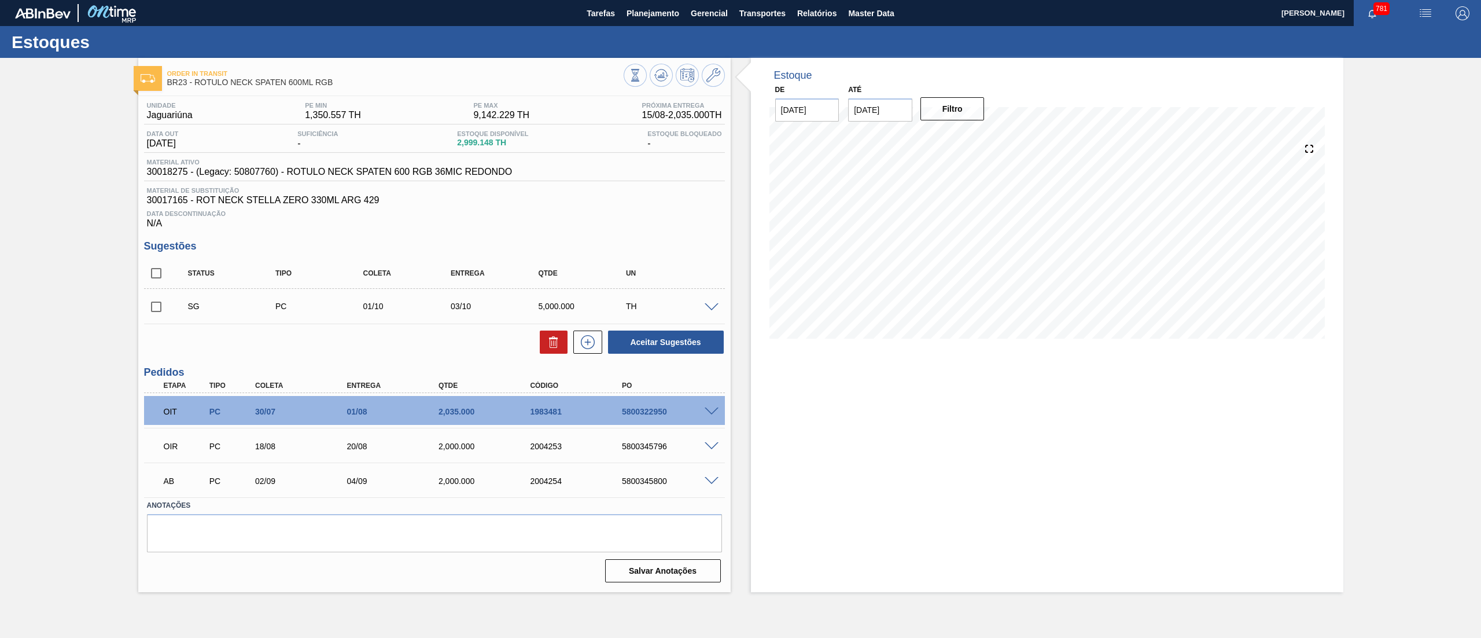
click at [713, 414] on span at bounding box center [712, 411] width 14 height 9
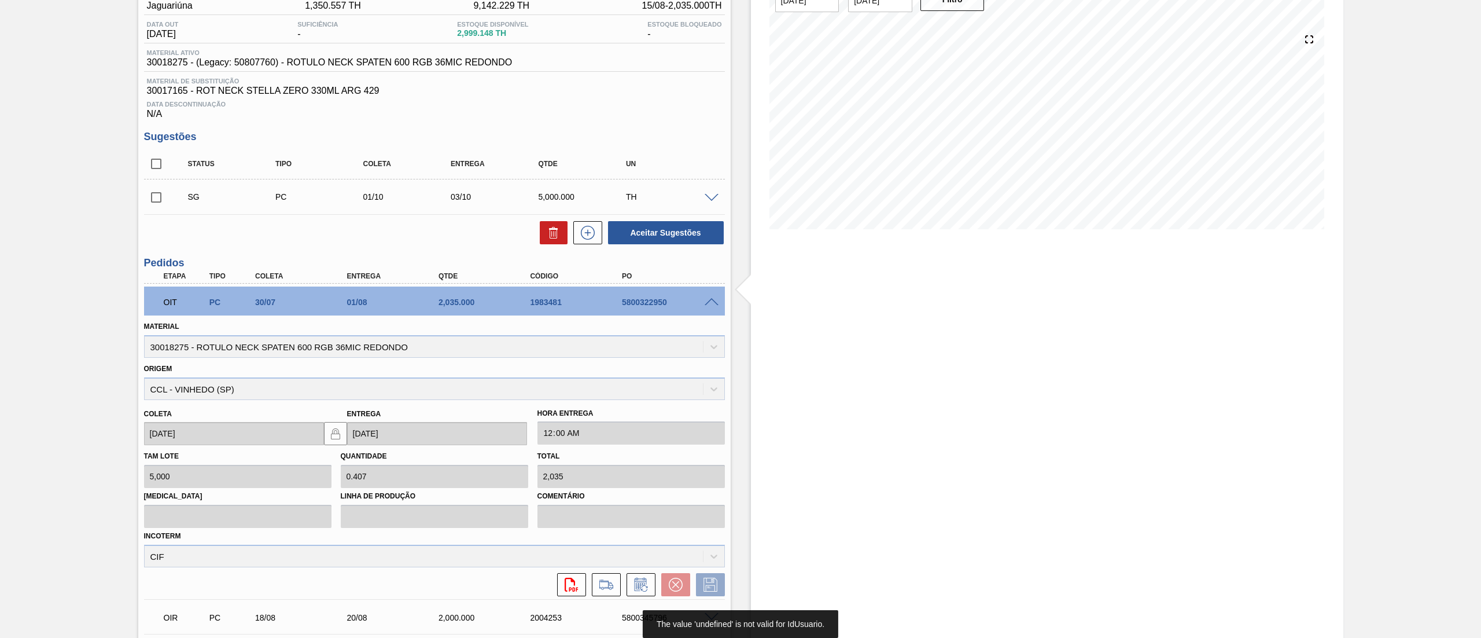
scroll to position [231, 0]
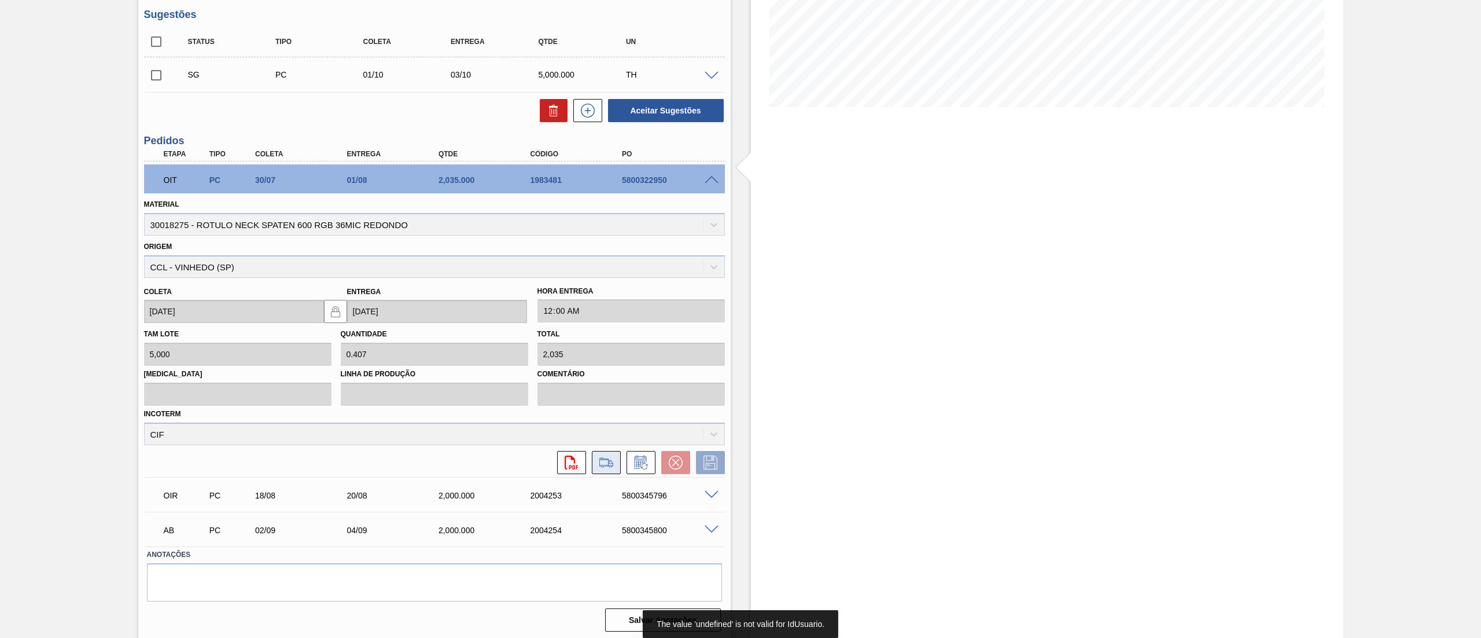
click at [602, 465] on icon at bounding box center [606, 462] width 19 height 14
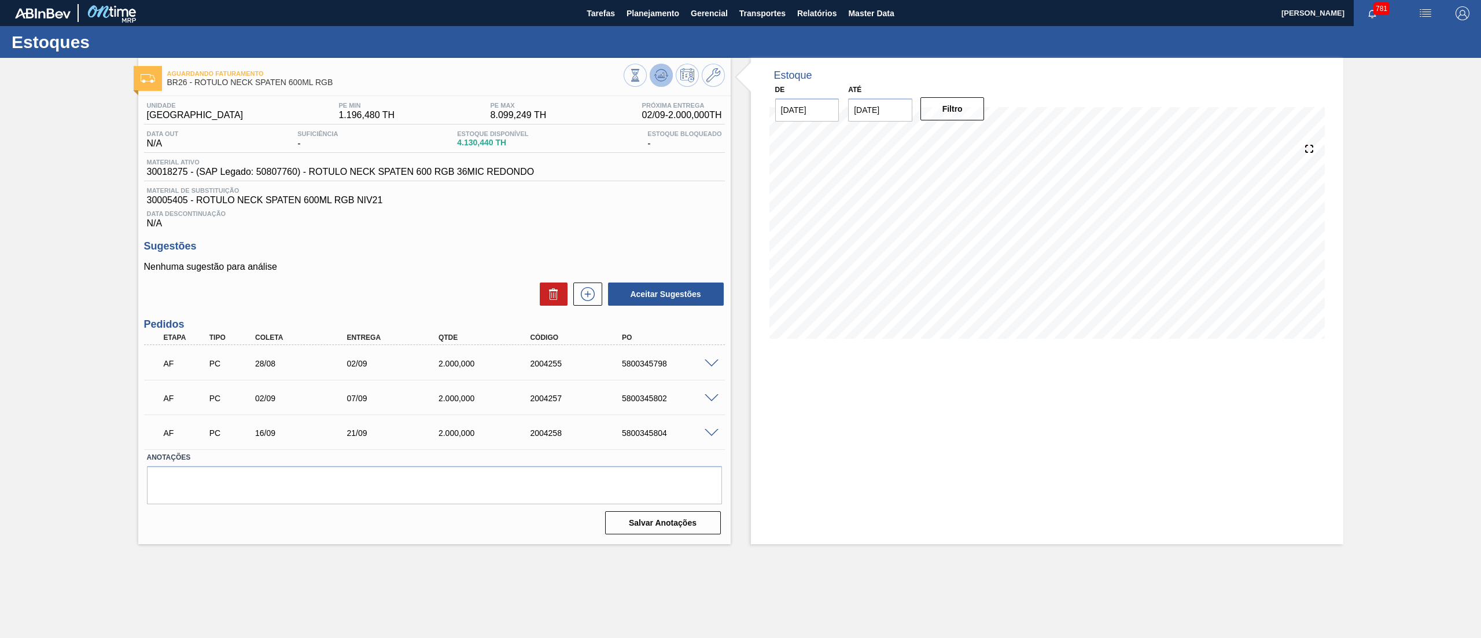
click at [662, 83] on button at bounding box center [661, 75] width 23 height 23
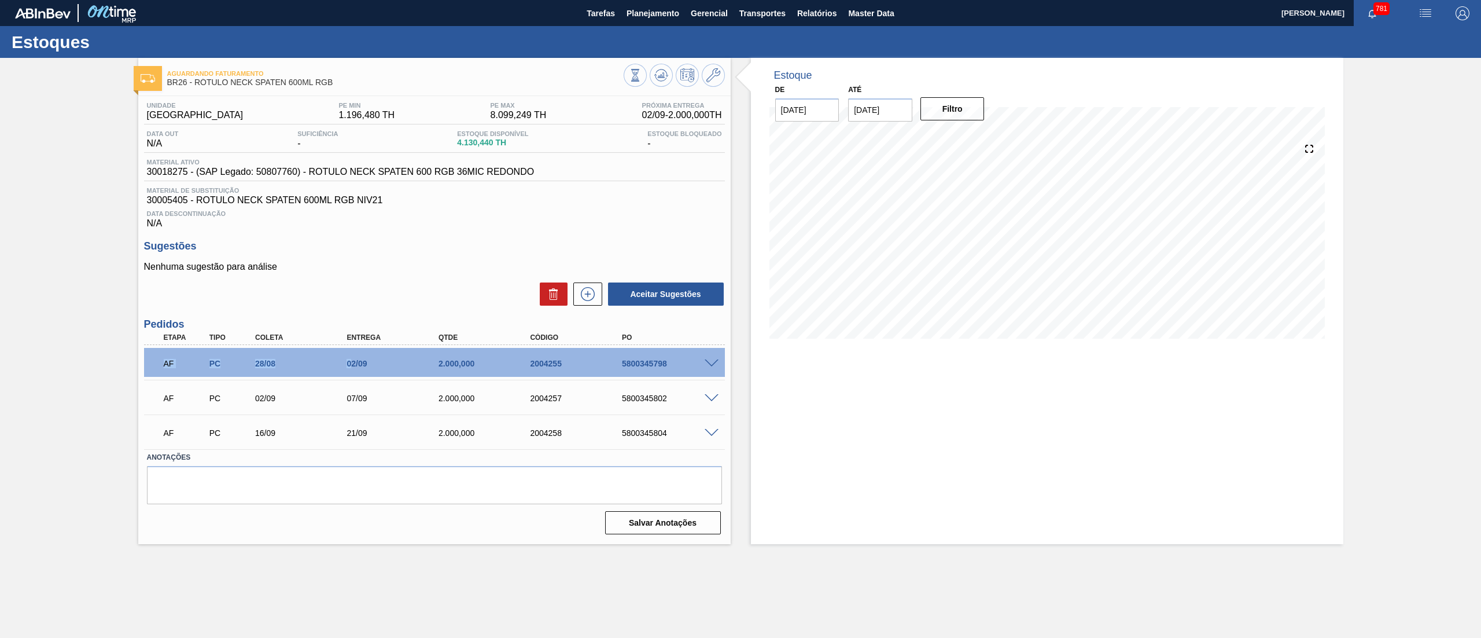
drag, startPoint x: 186, startPoint y: 365, endPoint x: 351, endPoint y: 362, distance: 164.9
click at [351, 362] on div "AF PC 28/08 02/09 2.000,000 2004255 5800345798" at bounding box center [434, 362] width 581 height 29
click at [340, 390] on div "AF PC 02/09 07/09 2.000,000 2004257 5800345802" at bounding box center [431, 396] width 550 height 23
drag, startPoint x: 338, startPoint y: 374, endPoint x: 366, endPoint y: 372, distance: 28.4
click at [366, 372] on div "AF PC 28/08 02/09 2.000,000 2004255 5800345798" at bounding box center [434, 362] width 581 height 29
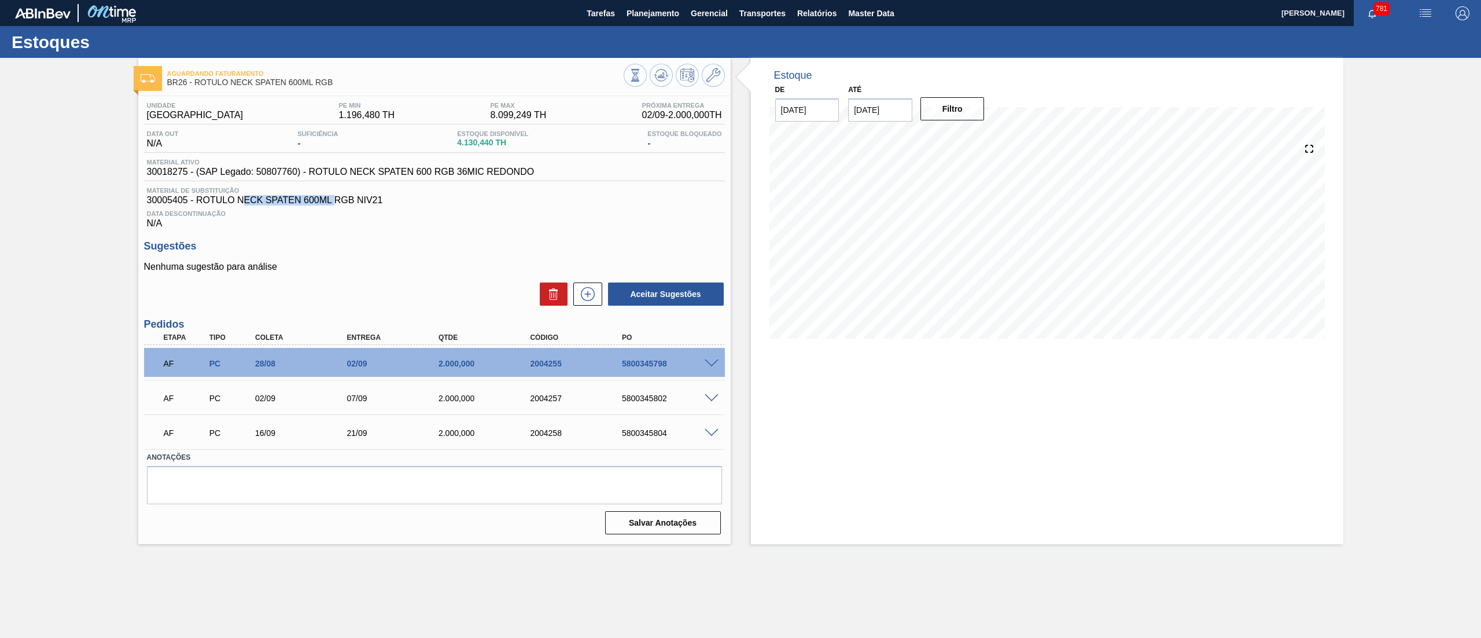
drag, startPoint x: 244, startPoint y: 203, endPoint x: 334, endPoint y: 202, distance: 89.7
click at [334, 202] on span "30005405 - ROTULO NECK SPATEN 600ML RGB NIV21" at bounding box center [434, 200] width 575 height 10
drag, startPoint x: 656, startPoint y: 367, endPoint x: 663, endPoint y: 367, distance: 6.9
click at [663, 367] on div "5800345798" at bounding box center [671, 363] width 105 height 9
drag, startPoint x: 248, startPoint y: 363, endPoint x: 297, endPoint y: 370, distance: 49.6
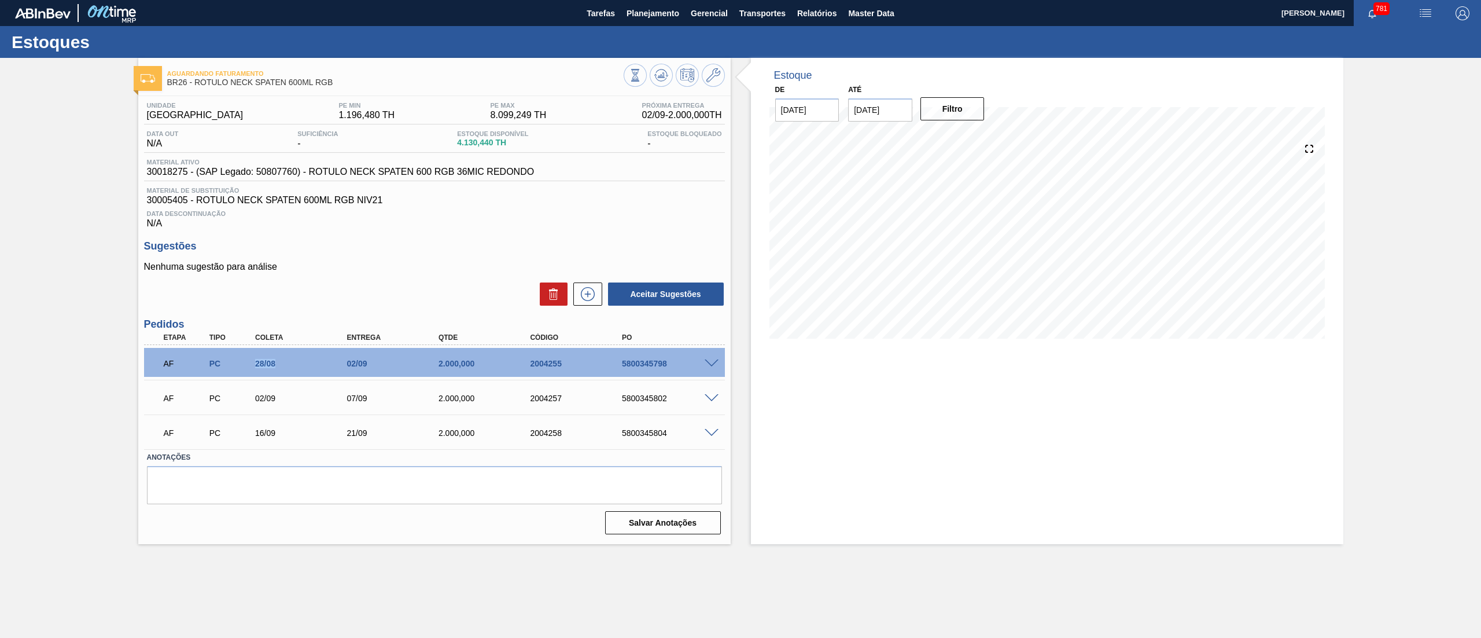
click at [297, 370] on div "AF PC 28/08 02/09 2.000,000 2004255 5800345798" at bounding box center [431, 362] width 550 height 23
drag, startPoint x: 215, startPoint y: 85, endPoint x: 319, endPoint y: 85, distance: 104.1
click at [319, 85] on span "BR26 - RÓTULO NECK SPATEN 600ML RGB" at bounding box center [395, 82] width 456 height 9
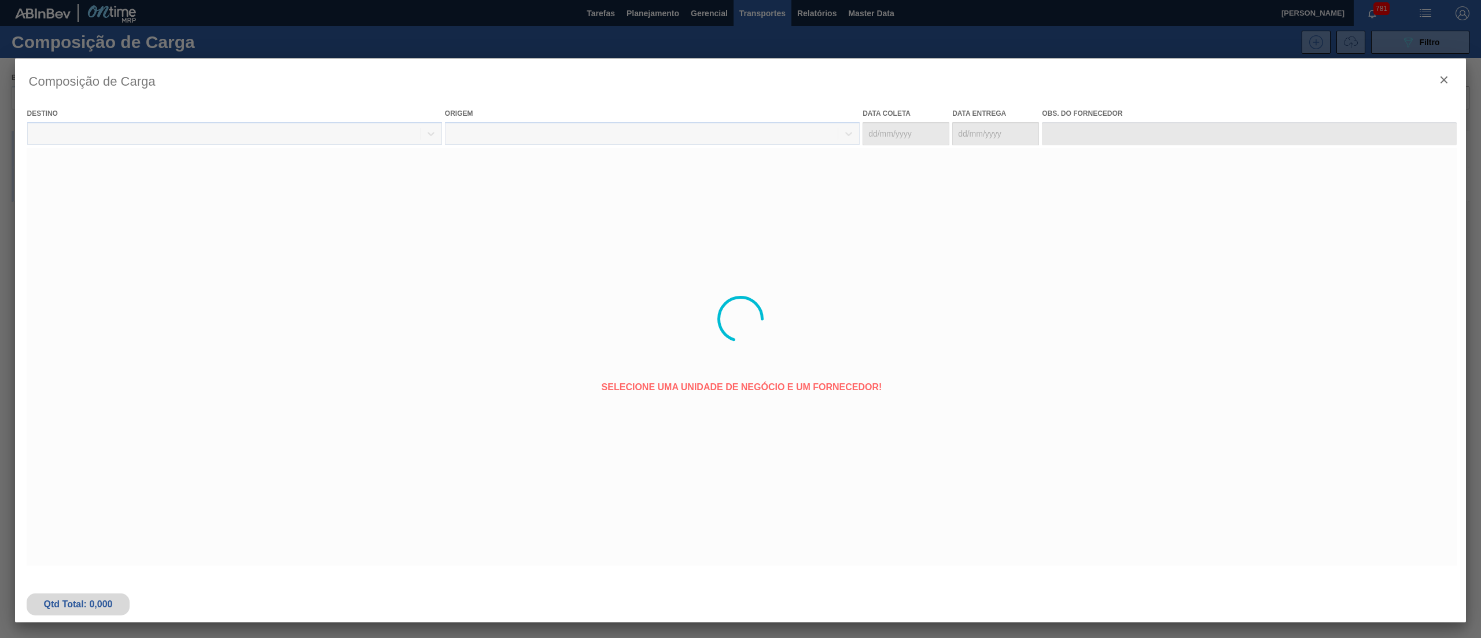
type coleta "[DATE]"
type entrega "[DATE]"
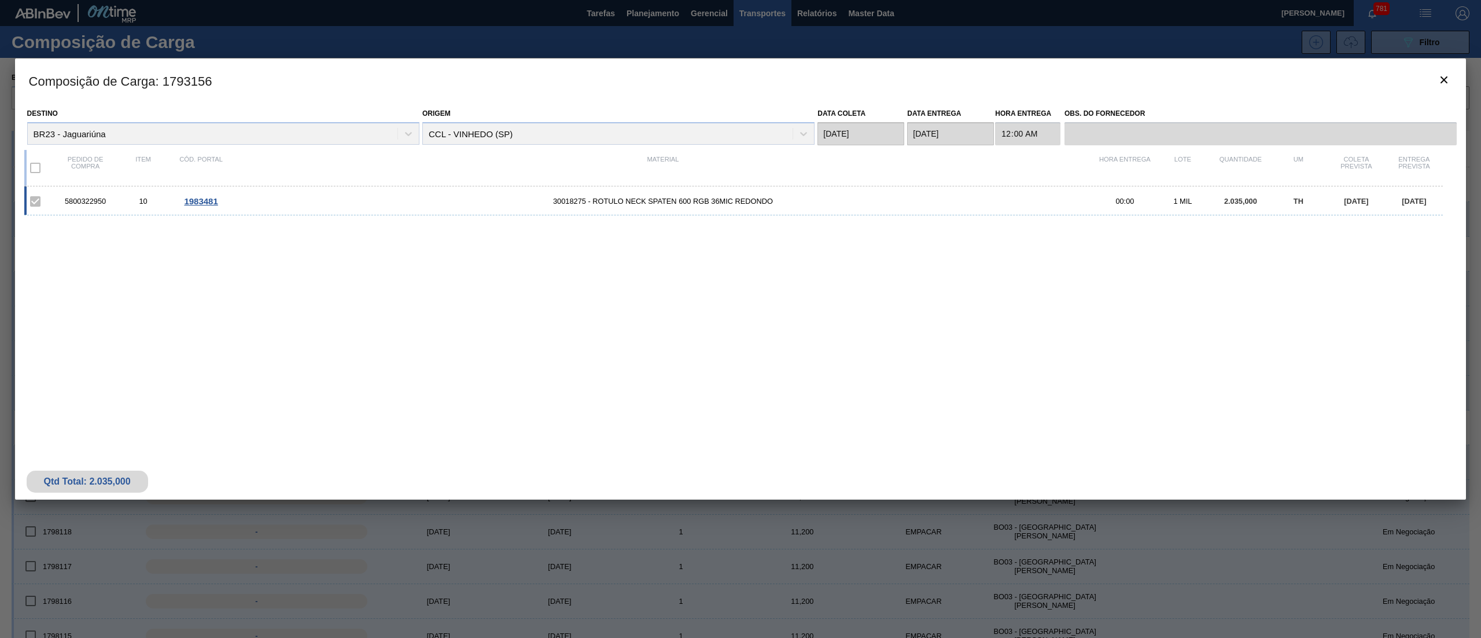
click at [34, 205] on label at bounding box center [35, 201] width 24 height 24
drag, startPoint x: 34, startPoint y: 205, endPoint x: 60, endPoint y: 212, distance: 27.5
click at [34, 204] on label at bounding box center [35, 201] width 24 height 24
click at [1449, 82] on icon "botão de ícone" at bounding box center [1444, 80] width 14 height 14
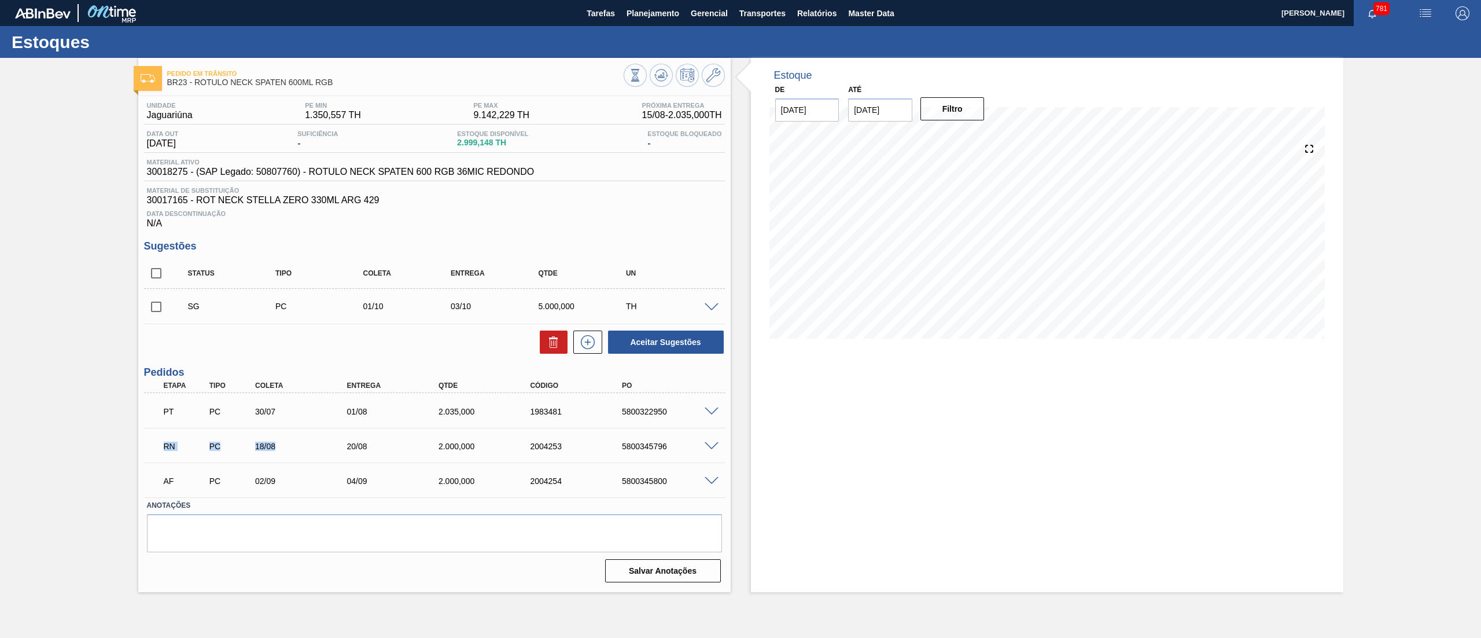
drag, startPoint x: 155, startPoint y: 444, endPoint x: 343, endPoint y: 448, distance: 188.1
click at [343, 448] on div "RN PC 18/08 20/08 2.000,000 2004253 5800345796" at bounding box center [434, 444] width 581 height 29
drag, startPoint x: 716, startPoint y: 448, endPoint x: 704, endPoint y: 444, distance: 13.0
click at [714, 448] on div at bounding box center [713, 445] width 23 height 9
click at [705, 444] on span at bounding box center [712, 446] width 14 height 9
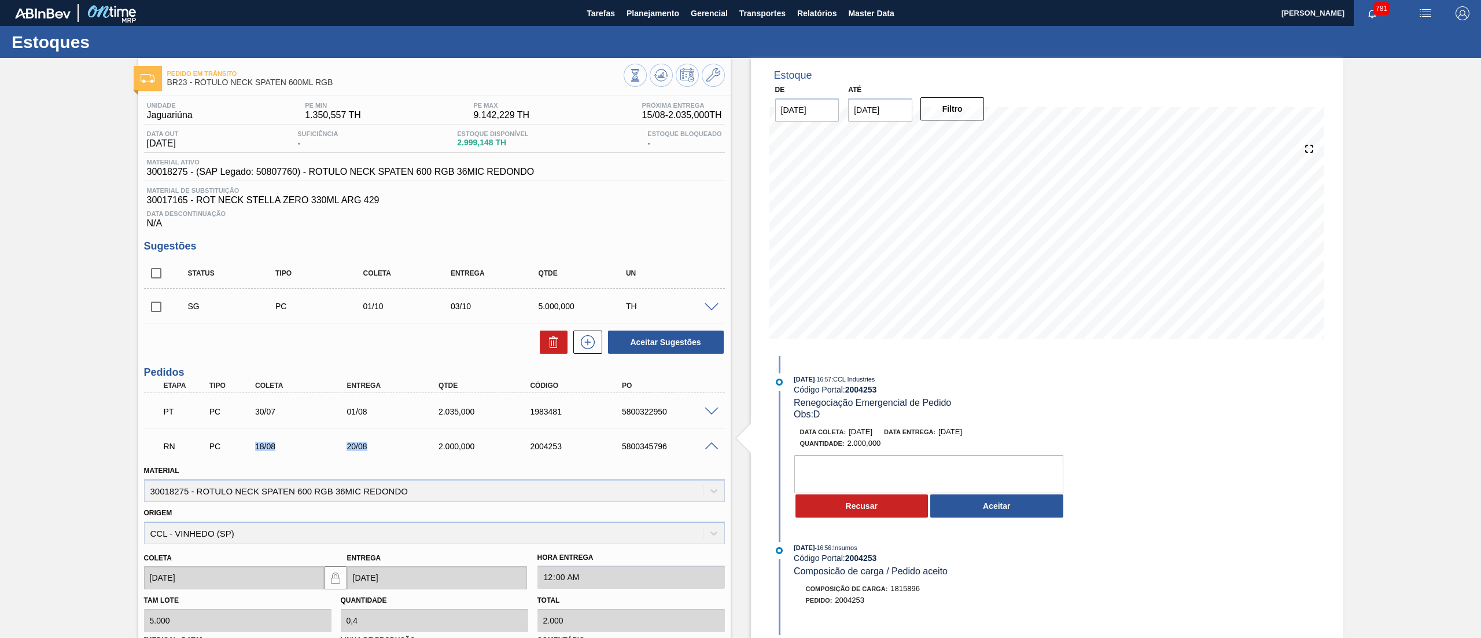
drag, startPoint x: 249, startPoint y: 444, endPoint x: 427, endPoint y: 452, distance: 178.4
click at [427, 452] on div "RN PC 18/08 20/08 2.000,000 2004253 5800345796" at bounding box center [431, 444] width 550 height 23
drag, startPoint x: 856, startPoint y: 432, endPoint x: 850, endPoint y: 434, distance: 6.8
click at [854, 434] on span "[DATE]" at bounding box center [861, 431] width 24 height 9
drag, startPoint x: 848, startPoint y: 434, endPoint x: 897, endPoint y: 434, distance: 49.2
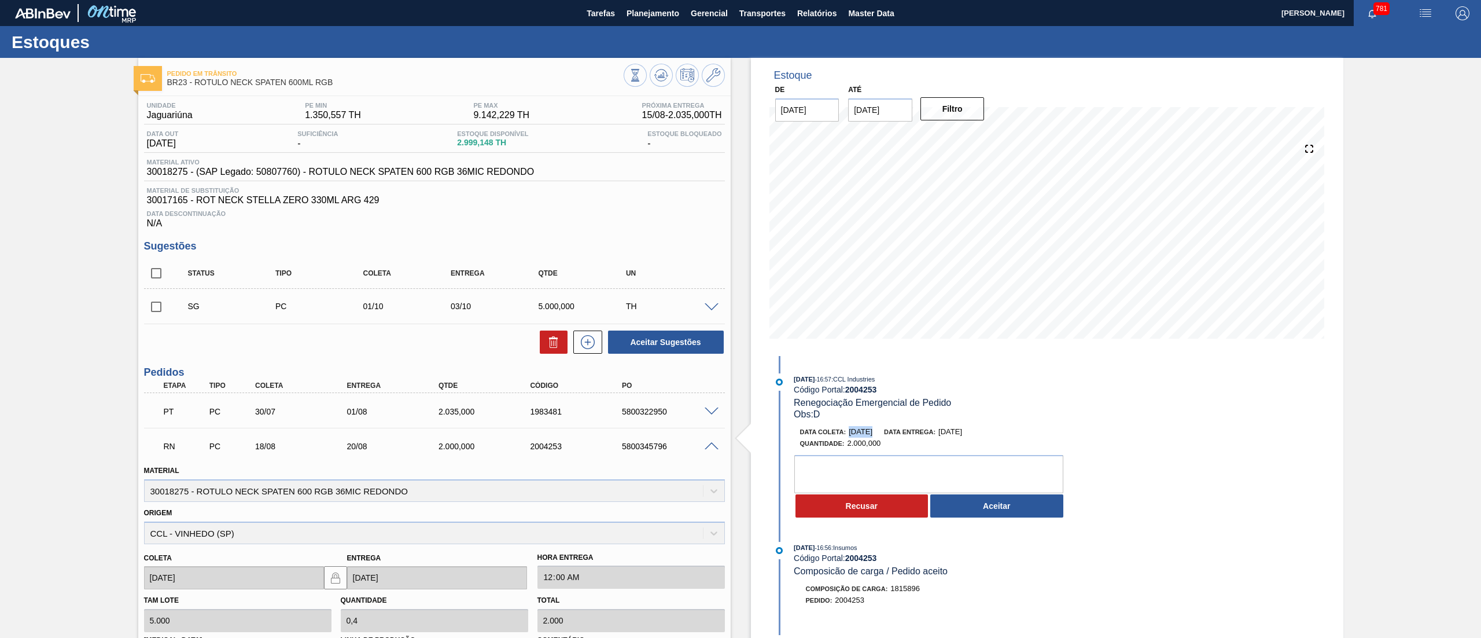
click at [897, 434] on div "Data coleta: 31/08/2025 Data entrega: 02/09/2025" at bounding box center [937, 432] width 275 height 12
drag, startPoint x: 649, startPoint y: 448, endPoint x: 673, endPoint y: 446, distance: 24.4
click at [673, 446] on div "5800345796" at bounding box center [671, 445] width 105 height 9
drag, startPoint x: 464, startPoint y: 491, endPoint x: 186, endPoint y: 493, distance: 278.3
click at [186, 493] on div "Material 30018275 - ROTULO NECK SPATEN 600 RGB 36MIC REDONDO" at bounding box center [434, 481] width 581 height 39
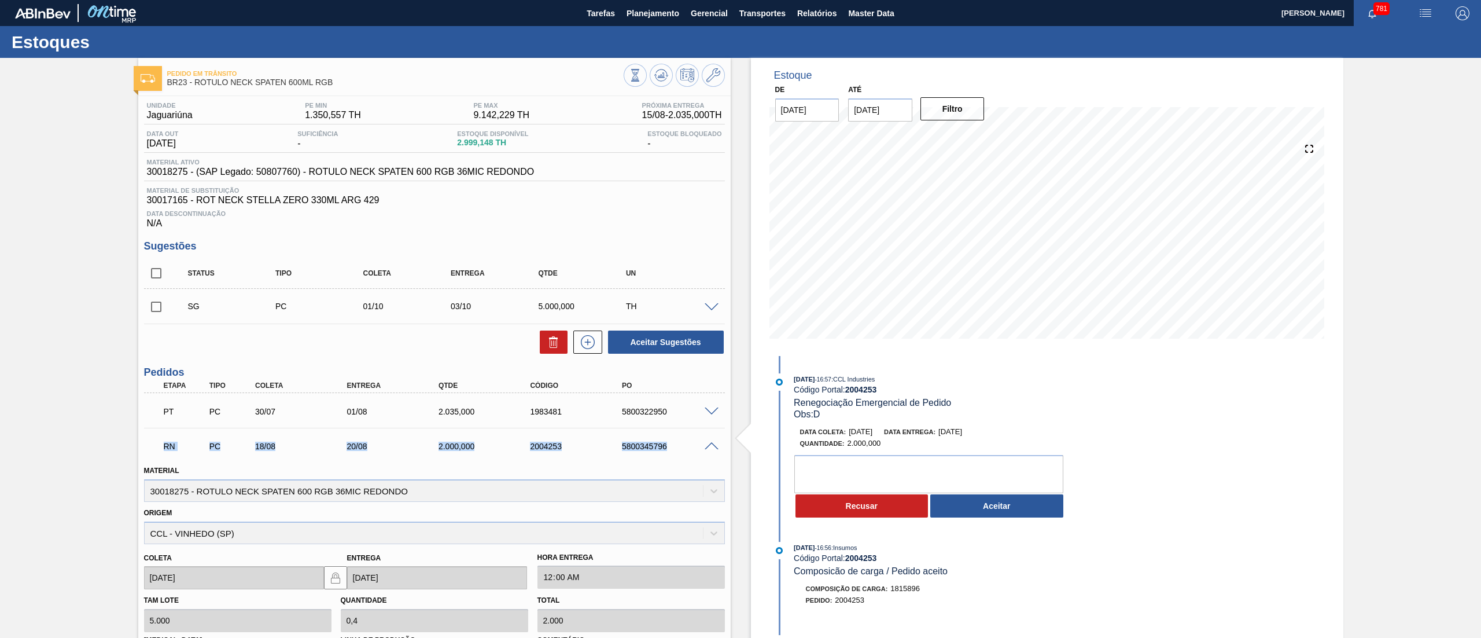
drag, startPoint x: 156, startPoint y: 452, endPoint x: 692, endPoint y: 444, distance: 535.8
click at [692, 444] on div "RN PC 18/08 20/08 2.000,000 2004253 5800345796" at bounding box center [431, 444] width 550 height 23
drag, startPoint x: 791, startPoint y: 382, endPoint x: 805, endPoint y: 382, distance: 13.9
click at [805, 382] on div "12/08/2025 - 16:57 : CCL Industries Código Portal: 2004253 Renegociação Emergen…" at bounding box center [920, 396] width 298 height 47
drag, startPoint x: 847, startPoint y: 432, endPoint x: 866, endPoint y: 429, distance: 19.2
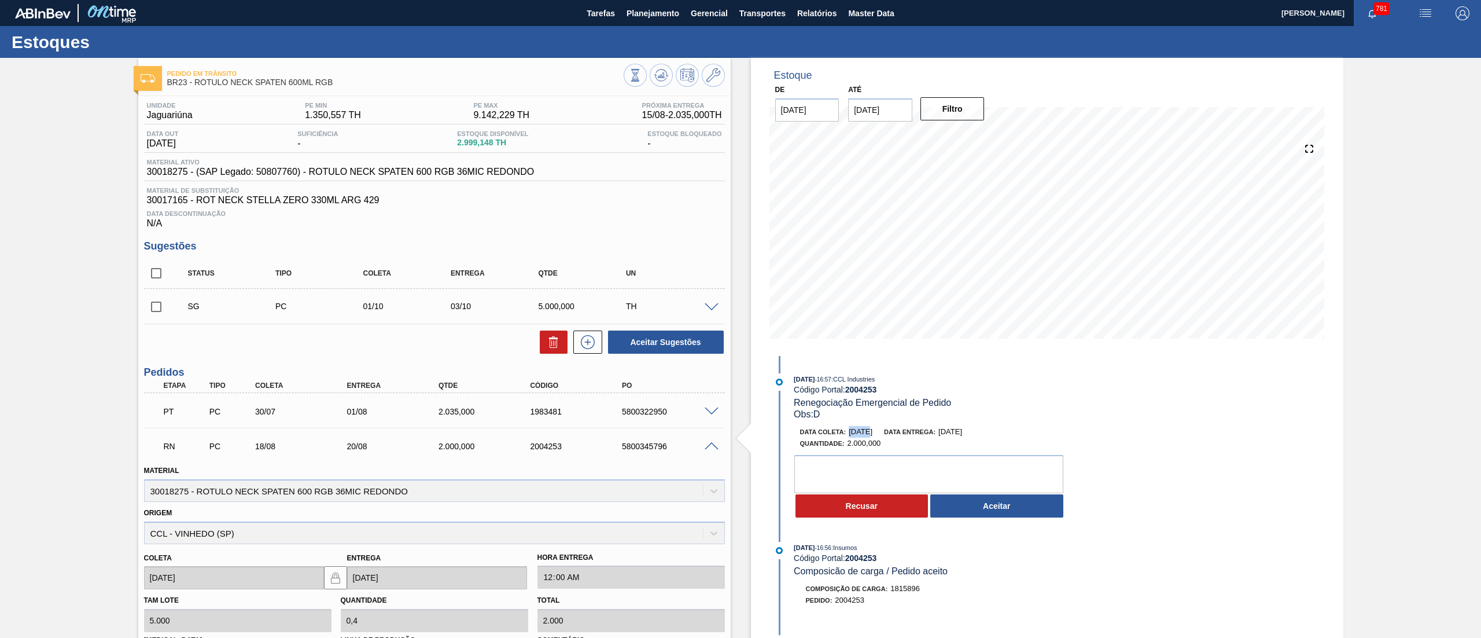
click at [866, 429] on div "Data coleta: 31/08/2025" at bounding box center [836, 432] width 73 height 12
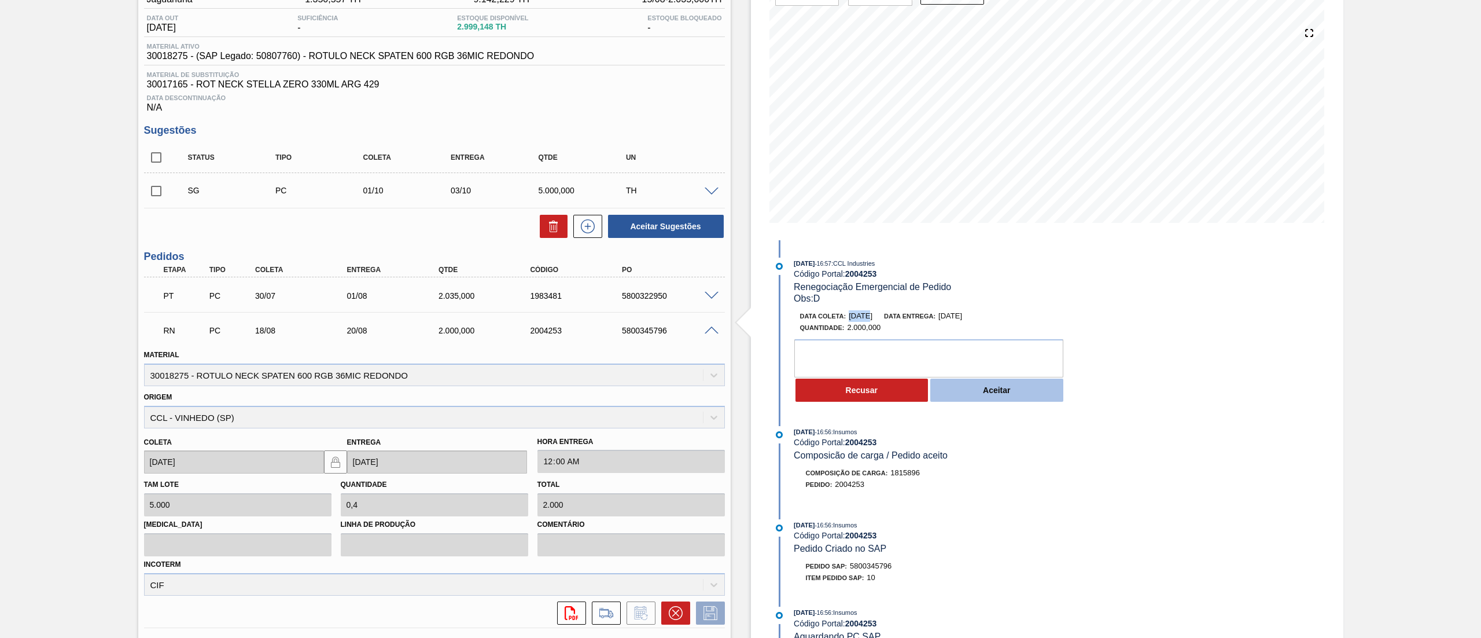
click at [958, 400] on button "Aceitar" at bounding box center [996, 389] width 133 height 23
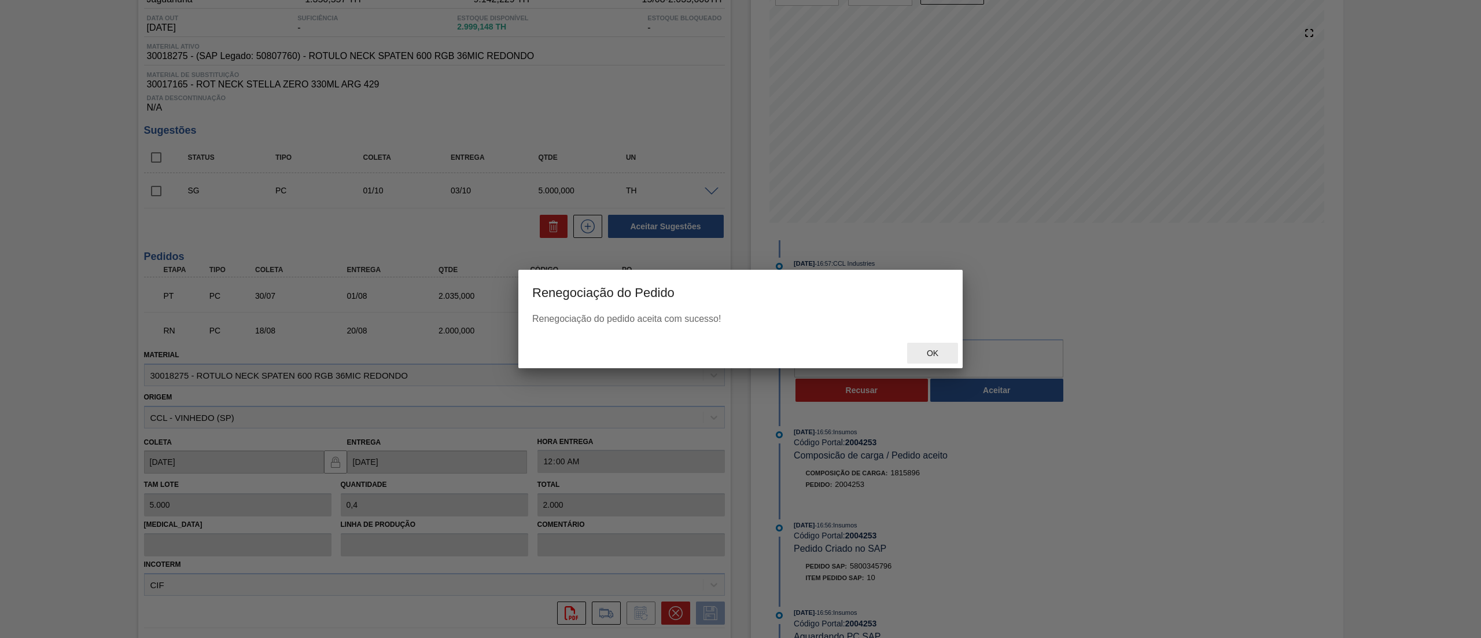
click at [926, 358] on div "Ok" at bounding box center [932, 353] width 51 height 21
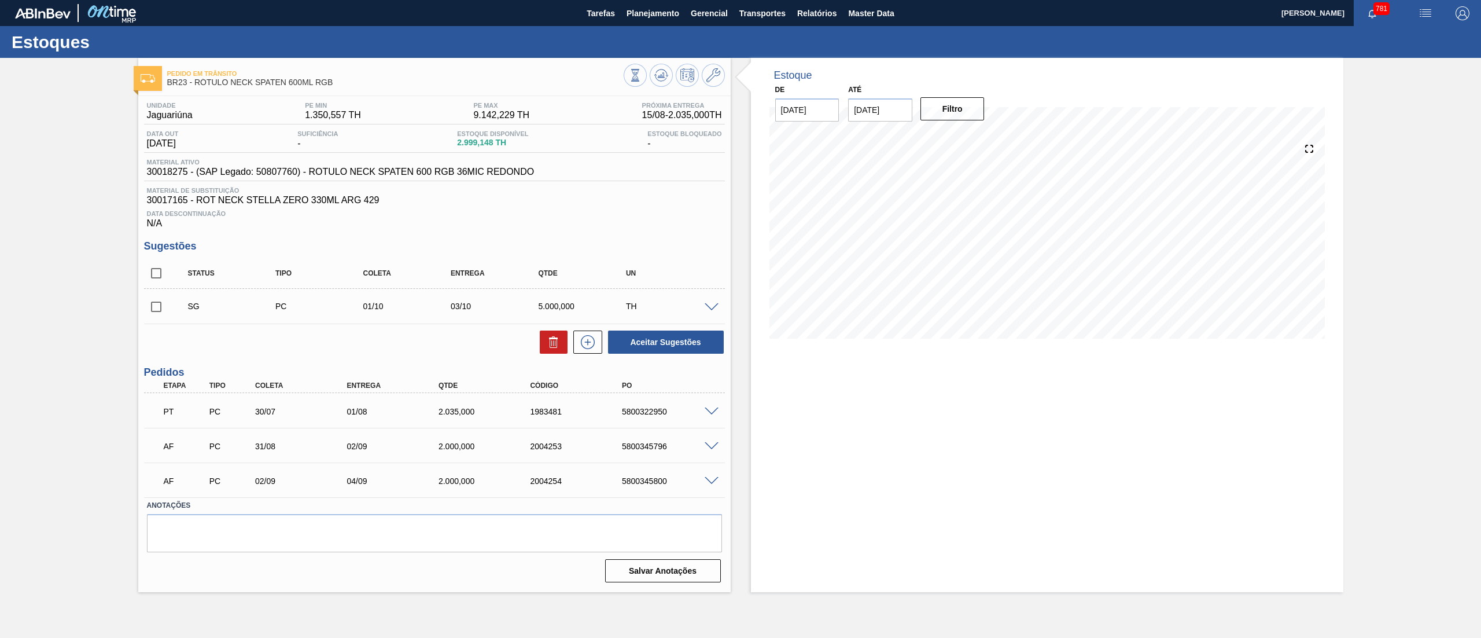
click at [707, 407] on span at bounding box center [712, 411] width 14 height 9
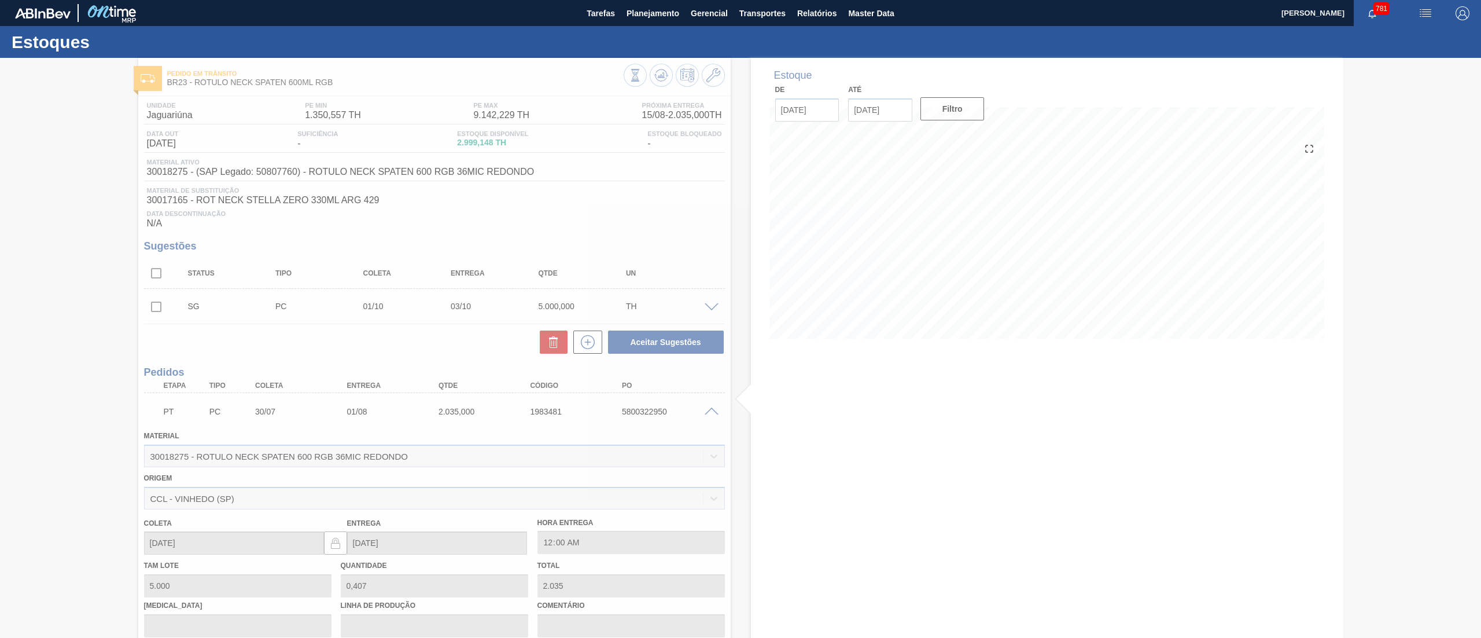
click at [709, 71] on div at bounding box center [740, 348] width 1481 height 580
click at [722, 75] on div at bounding box center [740, 348] width 1481 height 580
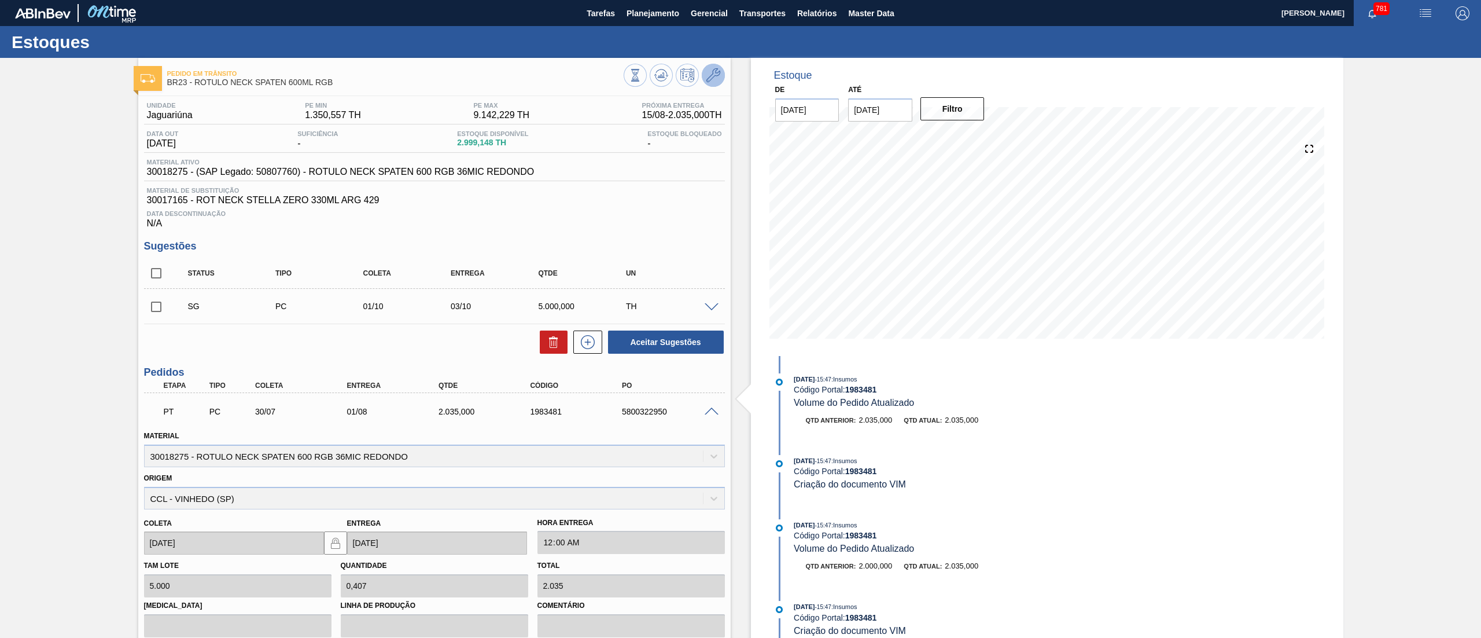
click at [722, 75] on button at bounding box center [713, 75] width 23 height 23
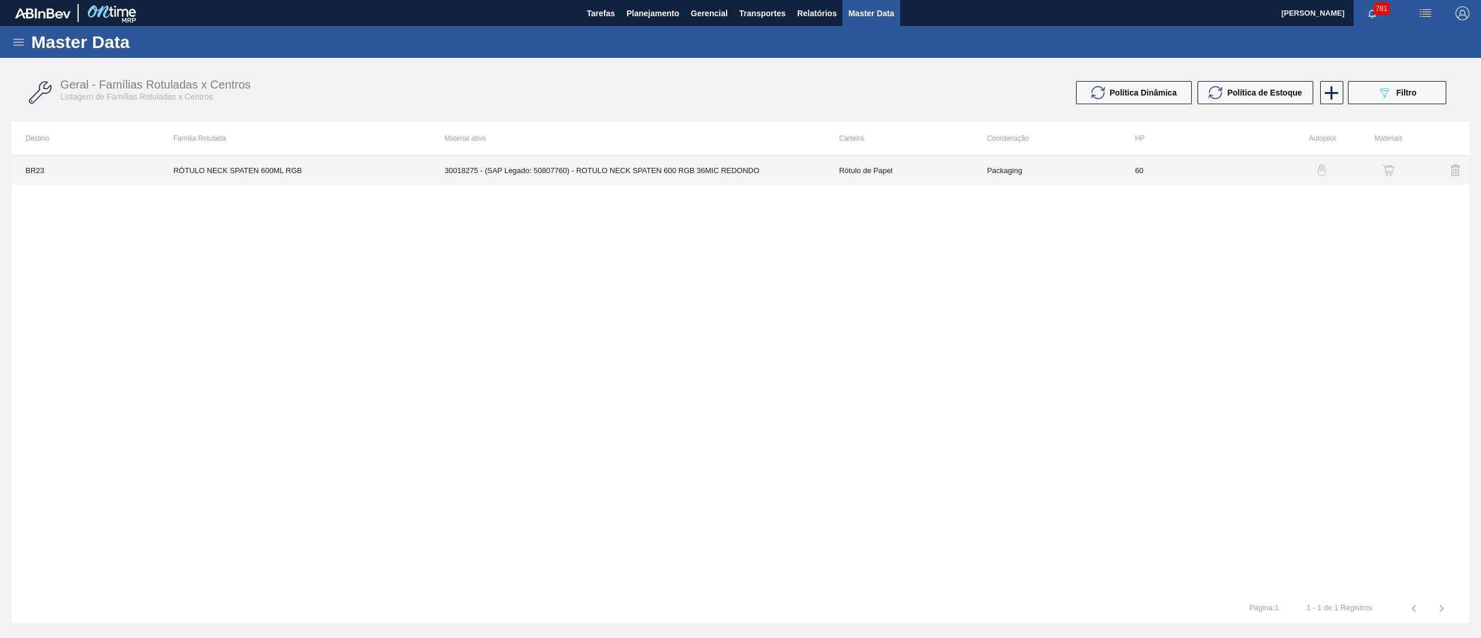
click at [630, 178] on td "30018275 - (SAP Legado: 50807760) - ROTULO NECK SPATEN 600 RGB 36MIC REDONDO" at bounding box center [628, 170] width 395 height 29
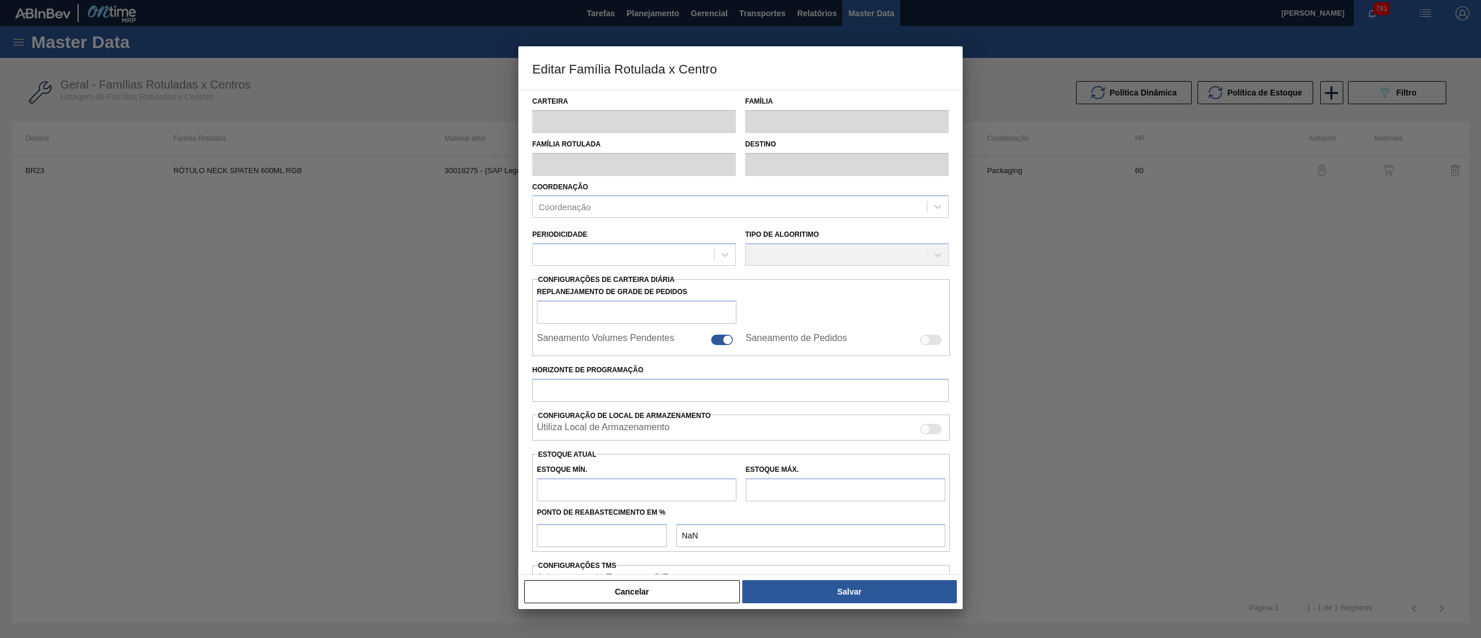
type input "Rótulo de Papel"
type input "Rótulo Papel"
type input "RÓTULO NECK SPATEN 600ML RGB"
type input "BR23 - Jaguariúna"
type input "60"
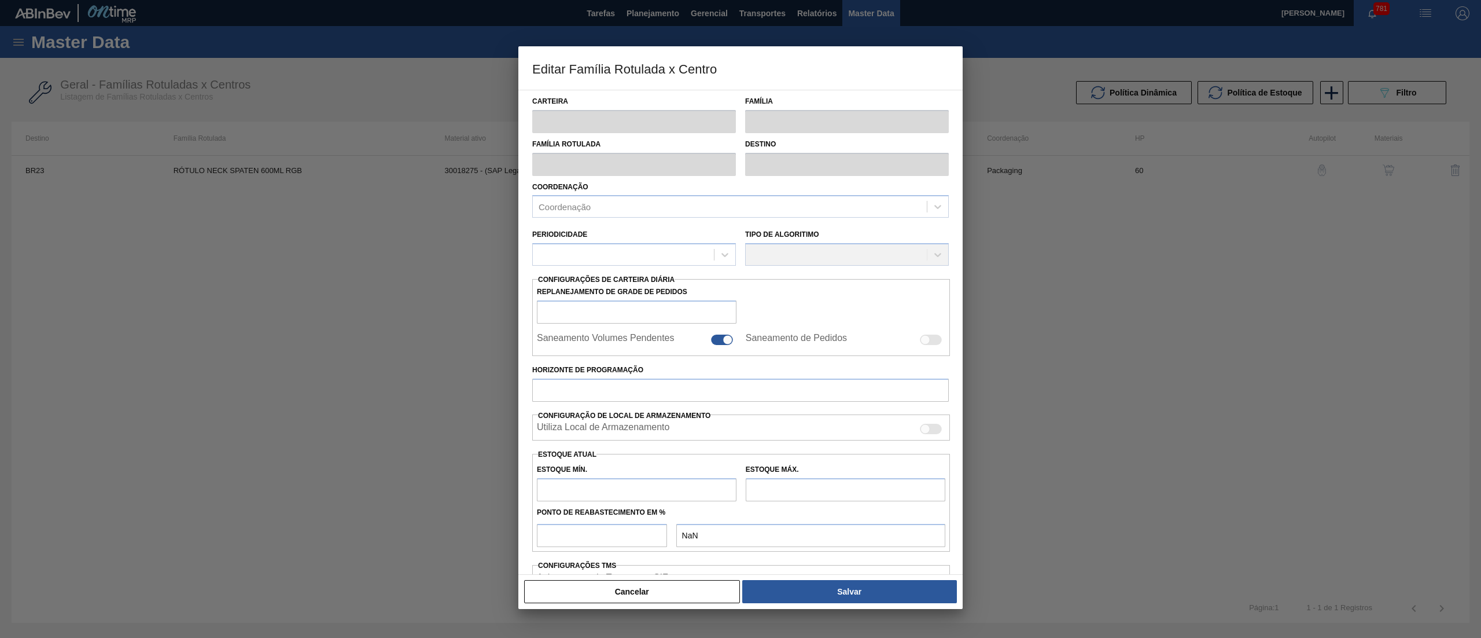
type input "1.350,557"
type input "9.142,229"
type input "70"
type input "6.804,727"
checkbox input "true"
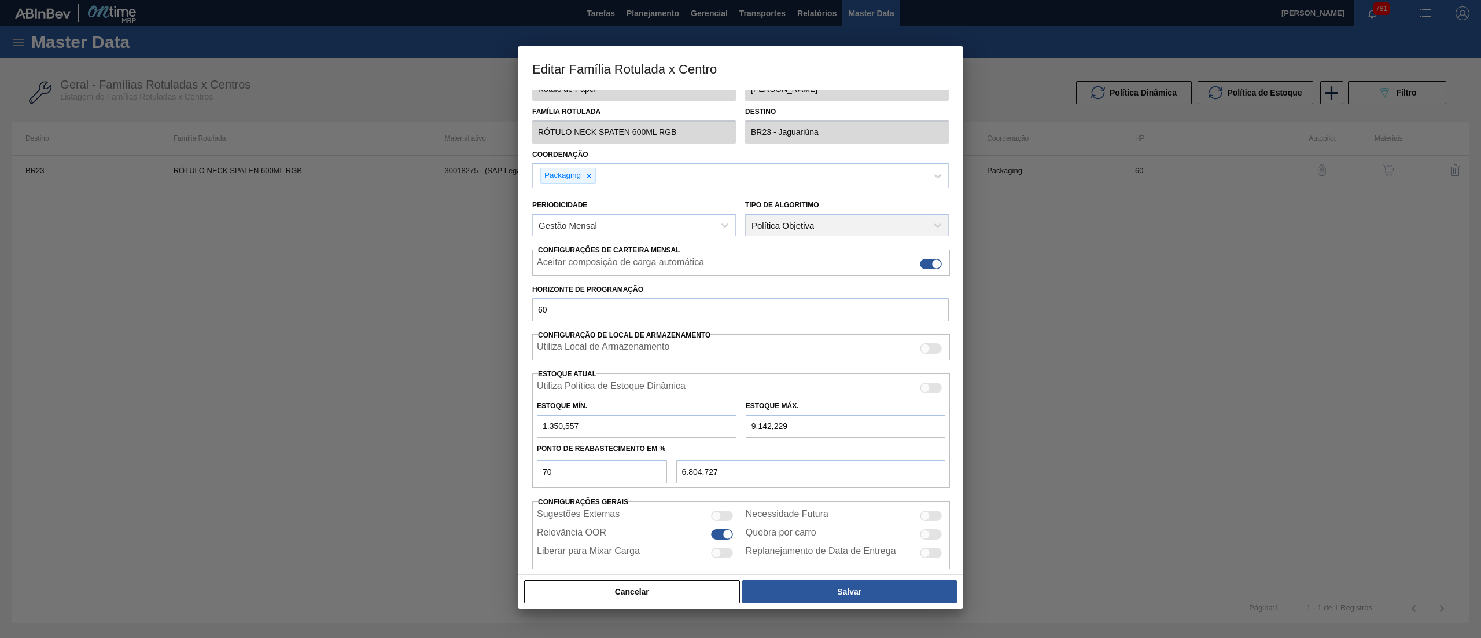
scroll to position [47, 0]
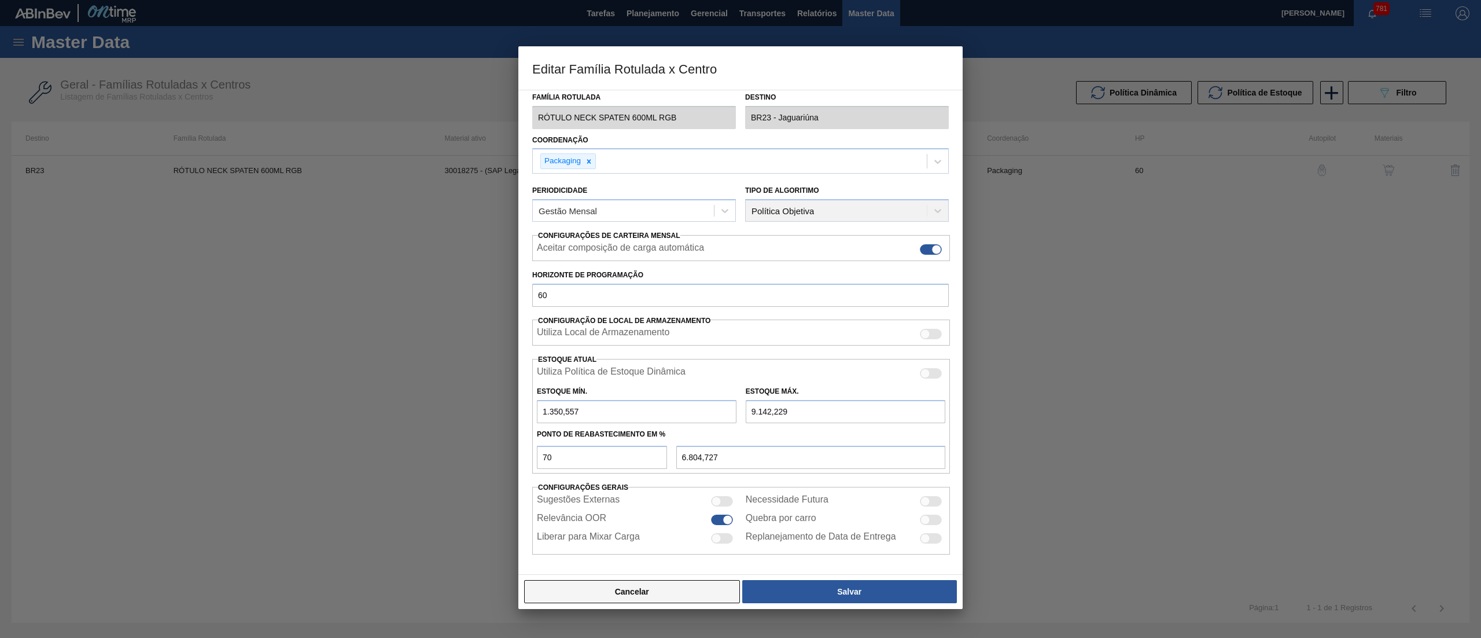
click at [588, 592] on button "Cancelar" at bounding box center [632, 591] width 216 height 23
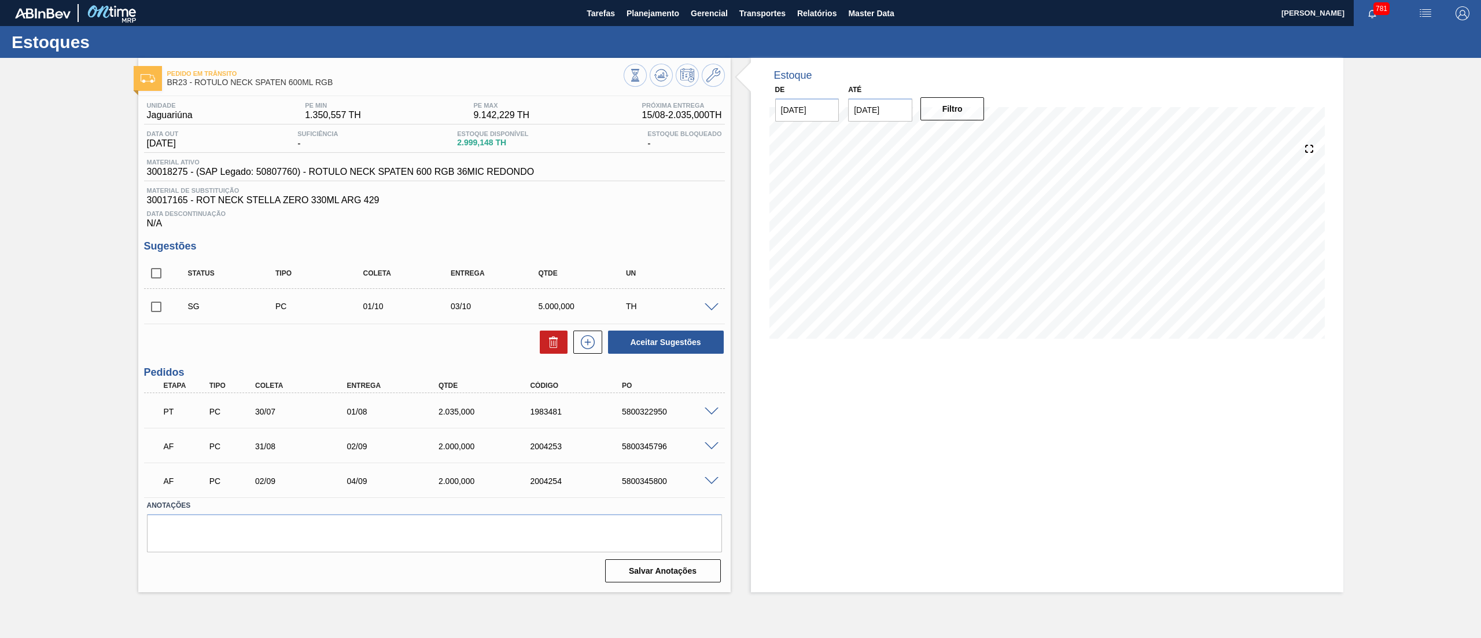
click at [712, 414] on span at bounding box center [712, 411] width 14 height 9
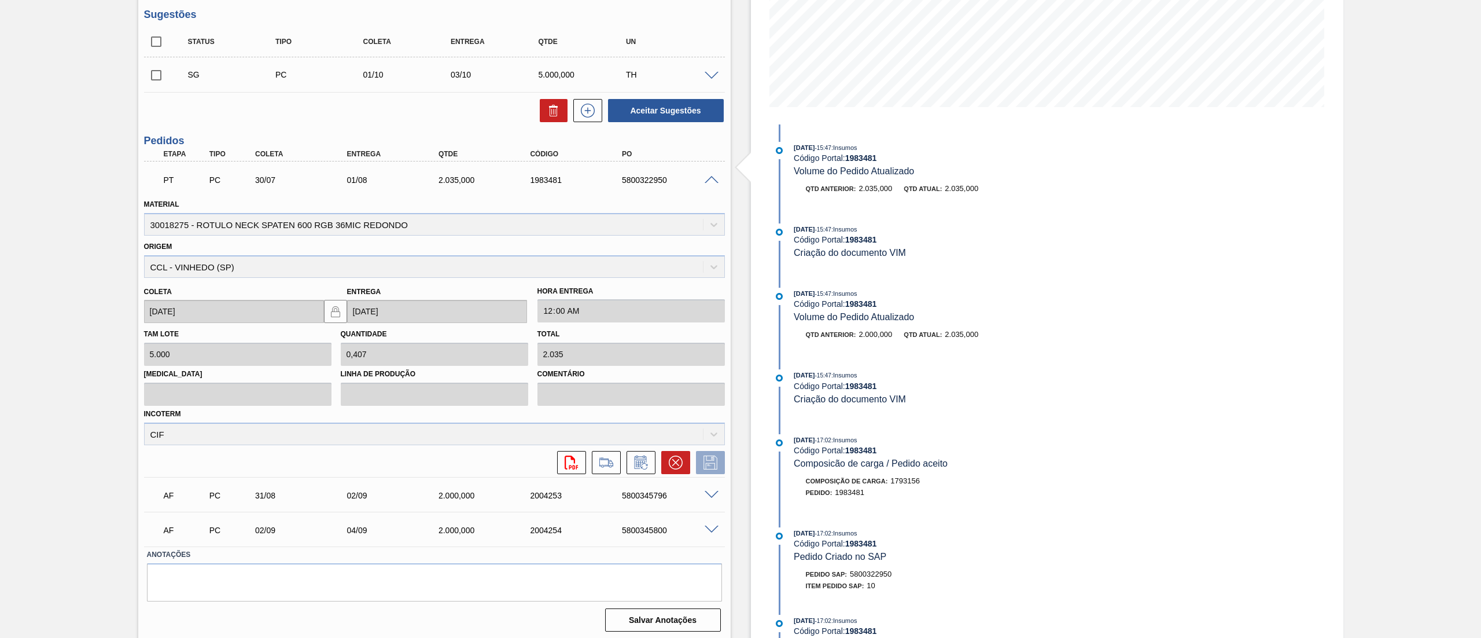
scroll to position [235, 0]
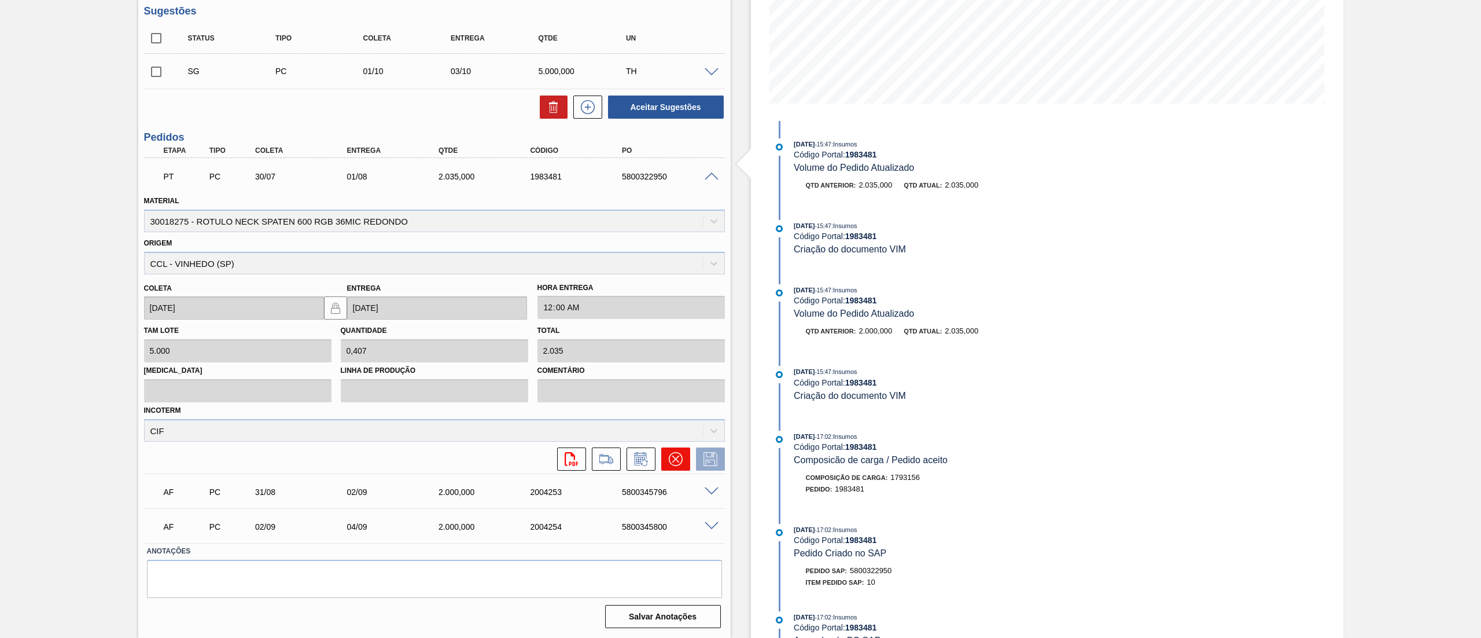
click at [672, 452] on icon at bounding box center [676, 459] width 14 height 14
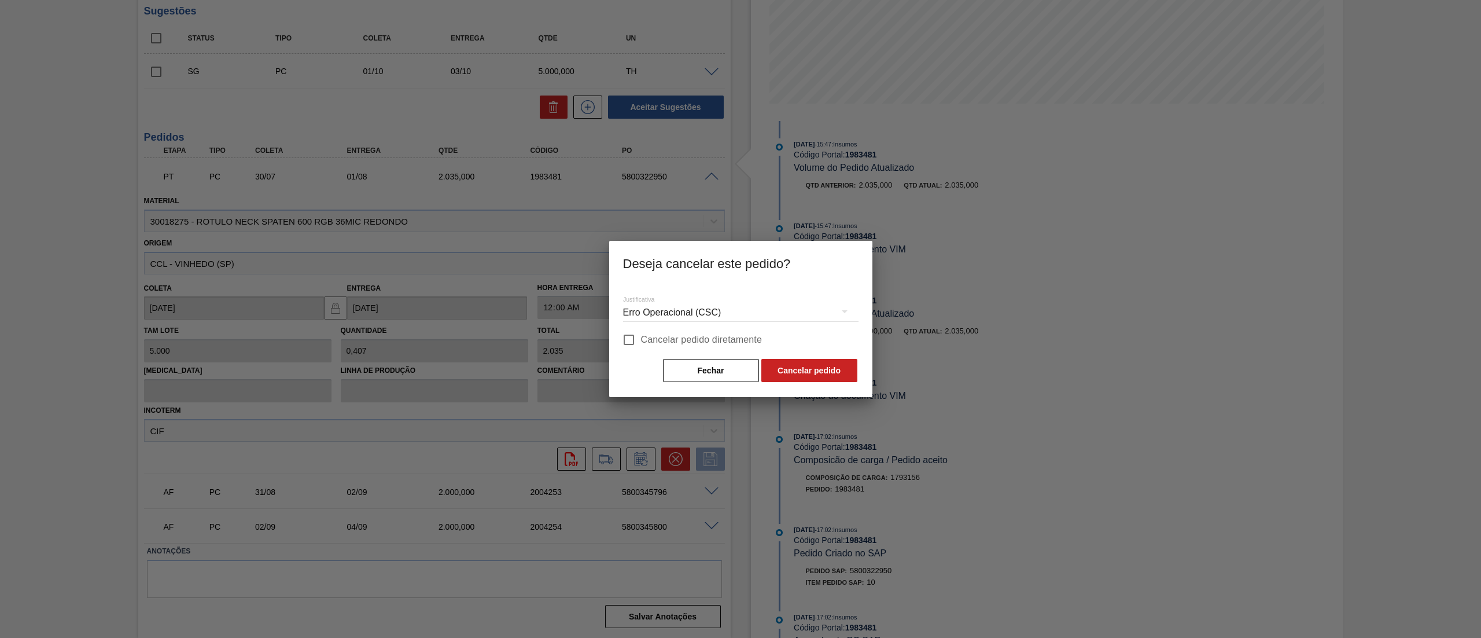
click at [627, 349] on input "Cancelar pedido diretamente" at bounding box center [629, 339] width 24 height 24
checkbox input "true"
click at [817, 370] on button "Cancelar pedido" at bounding box center [809, 370] width 96 height 23
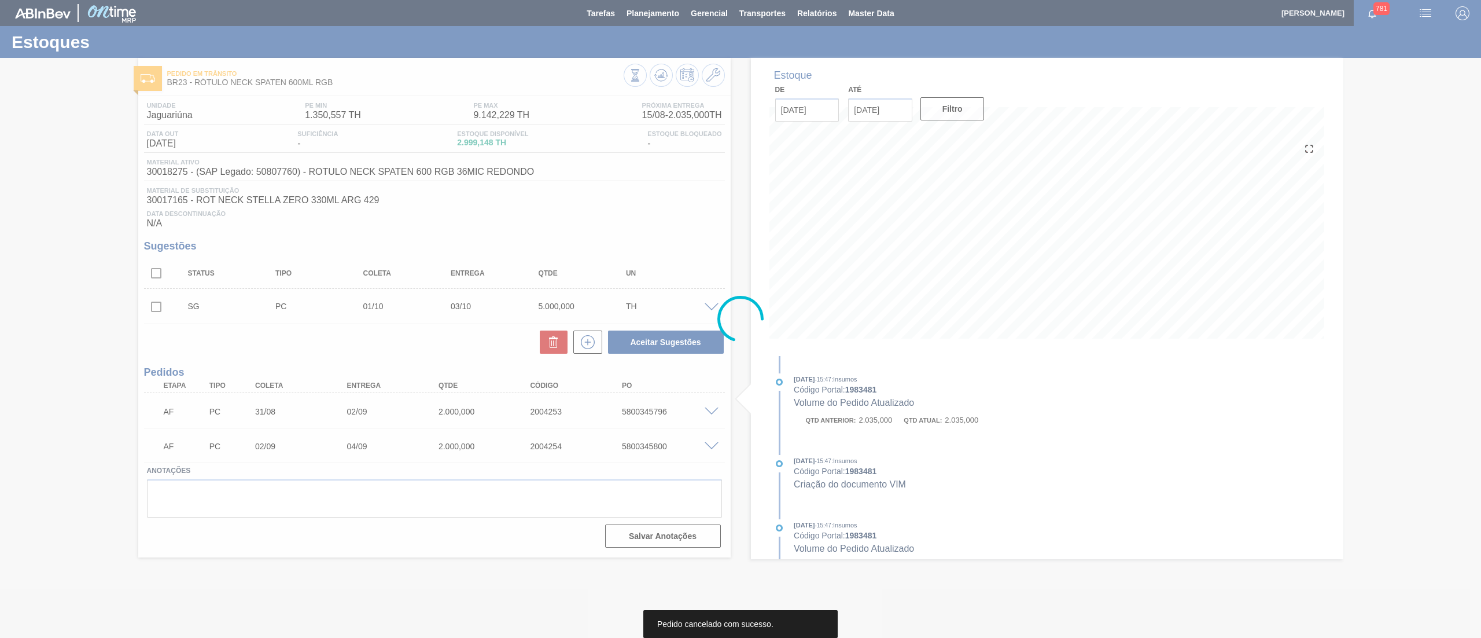
scroll to position [0, 0]
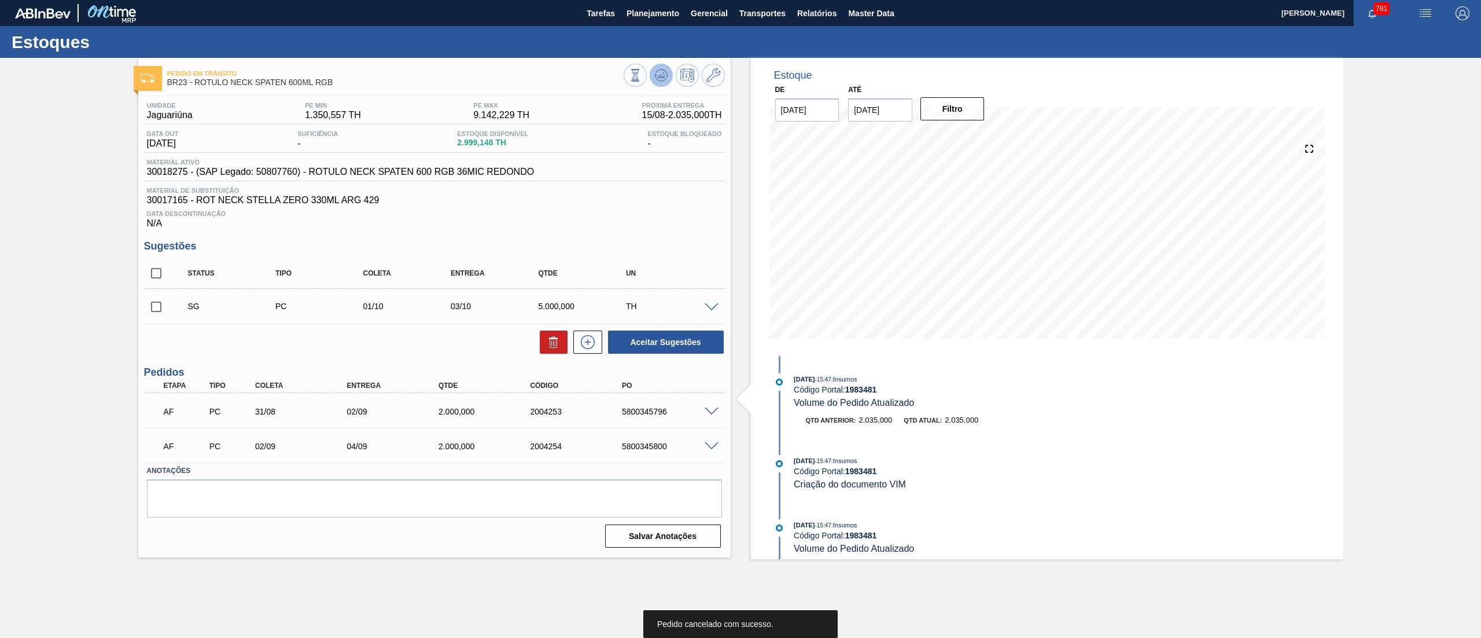
click at [642, 81] on icon at bounding box center [635, 75] width 13 height 13
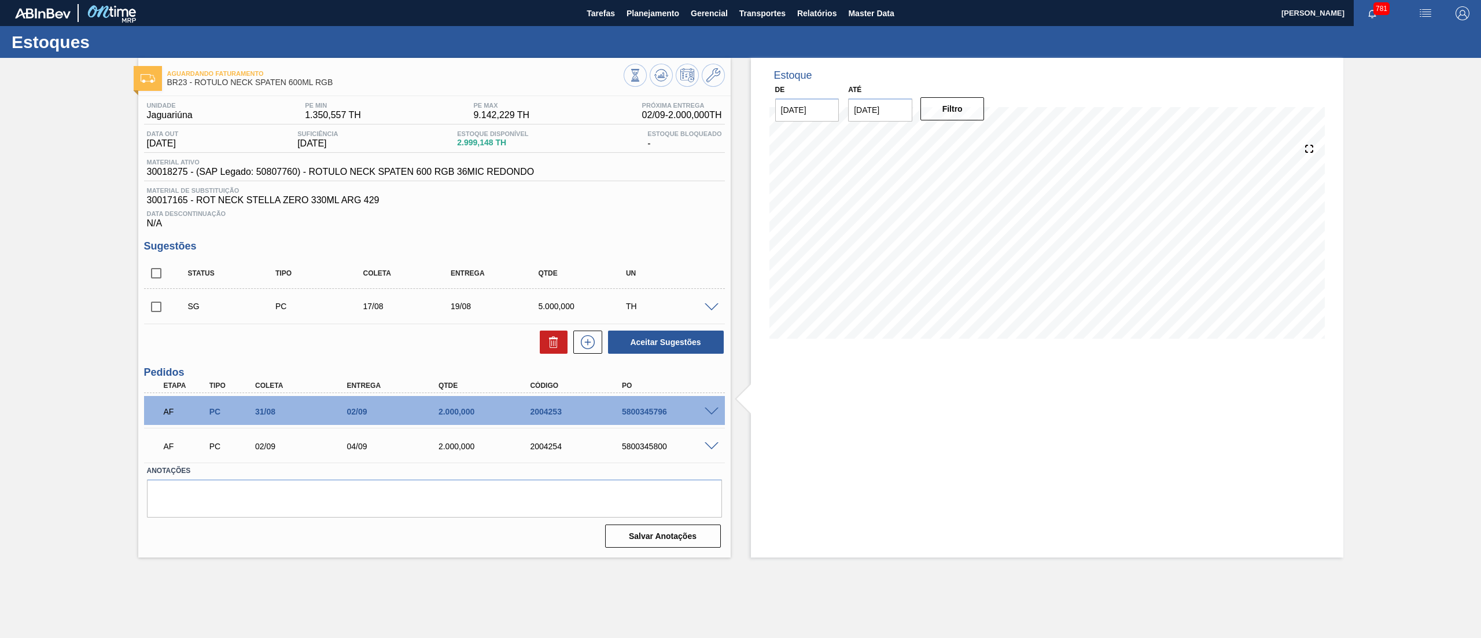
click at [155, 308] on input "checkbox" at bounding box center [156, 306] width 24 height 24
click at [561, 351] on button at bounding box center [554, 341] width 28 height 23
checkbox input "false"
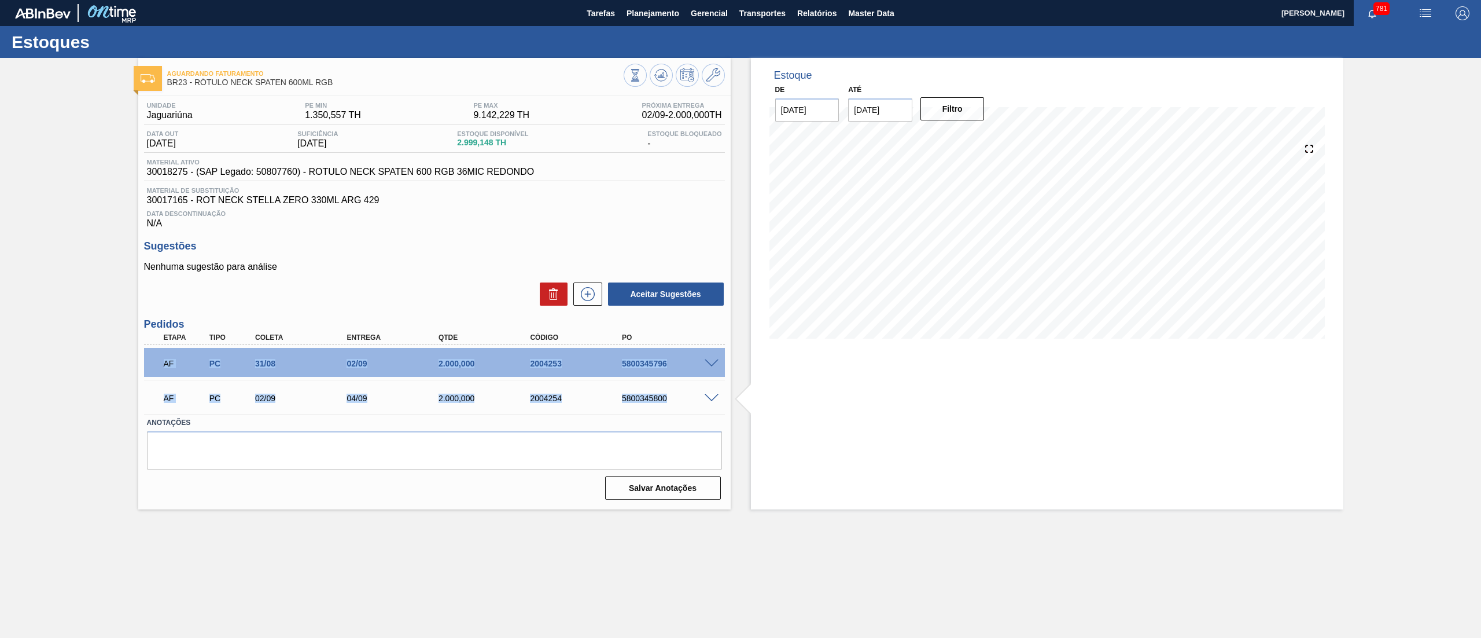
drag, startPoint x: 154, startPoint y: 367, endPoint x: 672, endPoint y: 411, distance: 519.7
click at [672, 411] on div "AF PC 31/08 02/09 2.000,000 2004253 5800345796 Material 30018275 - ROTULO NECK …" at bounding box center [434, 379] width 581 height 69
click at [573, 411] on div "AF PC 02/09 04/09 2.000,000 2004254 5800345800" at bounding box center [434, 396] width 581 height 29
click at [385, 241] on div "Unidade Jaguariúna PE MIN 1.350,557 TH PE MAX 9.142,229 TH Próxima Entrega 02/0…" at bounding box center [434, 299] width 592 height 407
drag, startPoint x: 459, startPoint y: 148, endPoint x: 533, endPoint y: 145, distance: 73.6
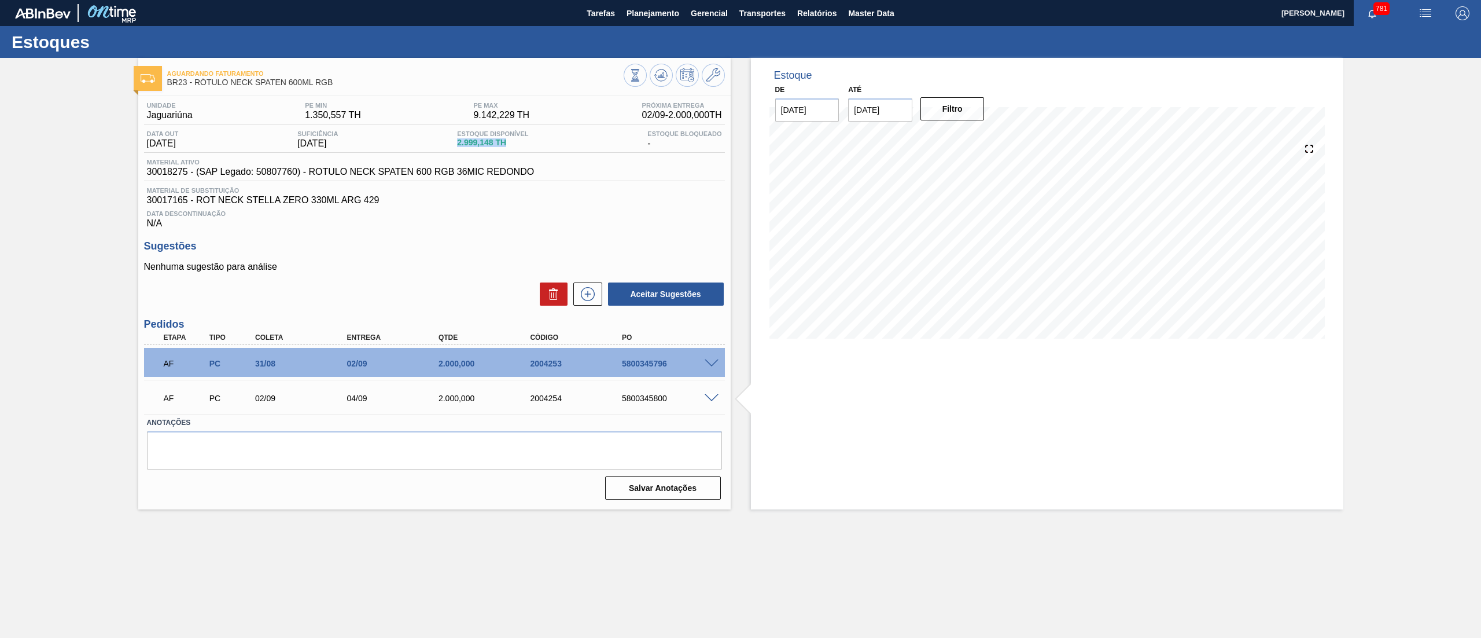
click at [533, 145] on div "Data out 23/08/2025 Suficiência 02/10/2025 Estoque Disponível 2.999,148 TH Esto…" at bounding box center [434, 141] width 581 height 23
drag, startPoint x: 618, startPoint y: 363, endPoint x: 643, endPoint y: 366, distance: 25.0
click at [643, 366] on div "5800345796" at bounding box center [671, 363] width 105 height 9
click at [648, 380] on div "AF PC 31/08 02/09 2.000,000 2004253 5800345796 Material 30018275 - ROTULO NECK …" at bounding box center [434, 362] width 581 height 35
drag, startPoint x: 651, startPoint y: 367, endPoint x: 668, endPoint y: 365, distance: 16.9
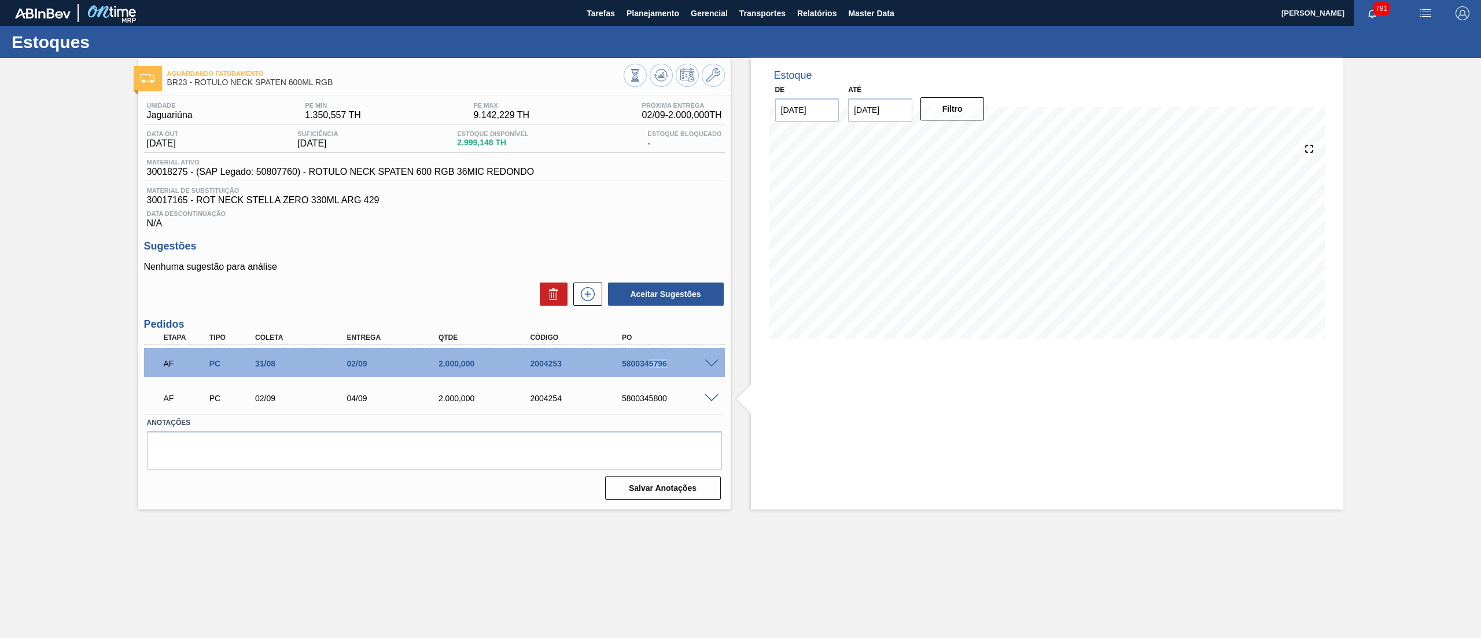
click at [668, 365] on div "5800345796" at bounding box center [671, 363] width 105 height 9
drag, startPoint x: 649, startPoint y: 403, endPoint x: 695, endPoint y: 402, distance: 46.9
click at [695, 402] on div "5800345800" at bounding box center [671, 397] width 105 height 9
drag, startPoint x: 142, startPoint y: 324, endPoint x: 630, endPoint y: 374, distance: 490.3
click at [630, 374] on div "Unidade Jaguariúna PE MIN 1.350,557 TH PE MAX 9.142,229 TH Próxima Entrega 02/0…" at bounding box center [434, 299] width 592 height 407
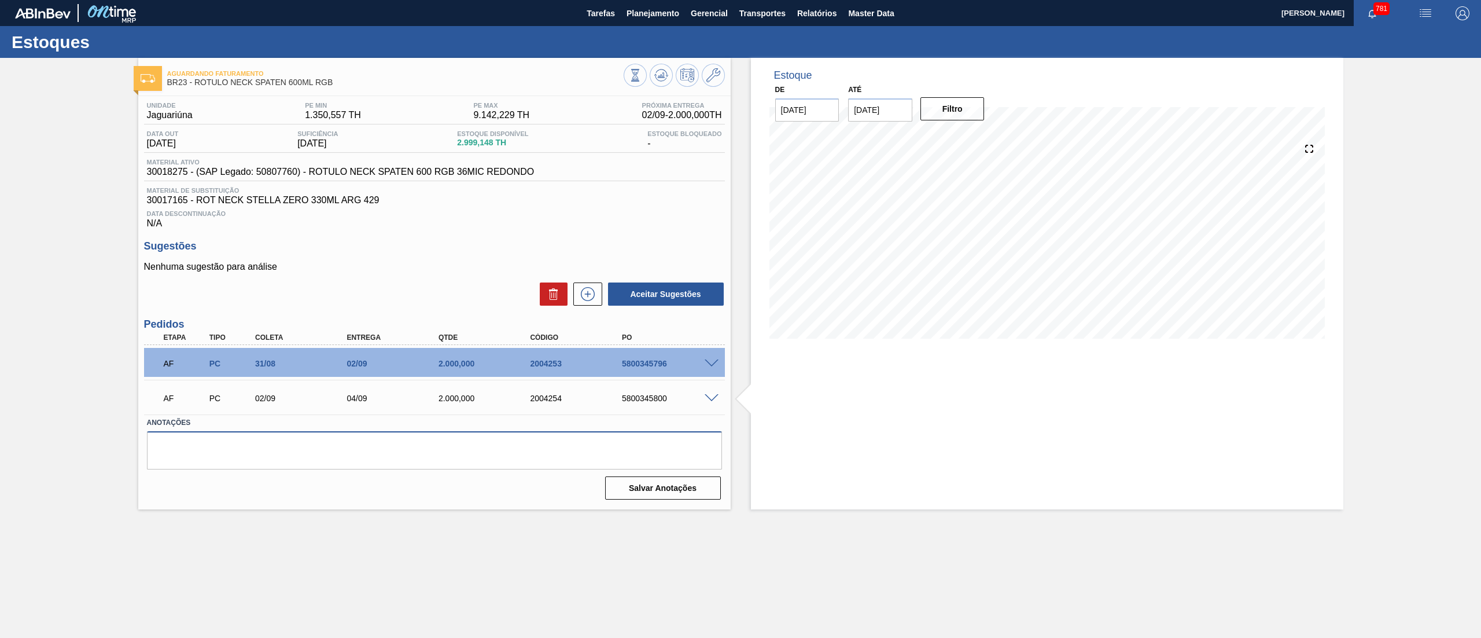
click at [429, 437] on textarea at bounding box center [434, 450] width 575 height 38
drag, startPoint x: 329, startPoint y: 393, endPoint x: 394, endPoint y: 402, distance: 66.0
click at [394, 402] on div "AF PC 02/09 04/09 2.000,000 2004254 5800345800" at bounding box center [431, 396] width 550 height 23
drag, startPoint x: 648, startPoint y: 363, endPoint x: 676, endPoint y: 363, distance: 28.4
click at [676, 363] on div "5800345796" at bounding box center [671, 363] width 105 height 9
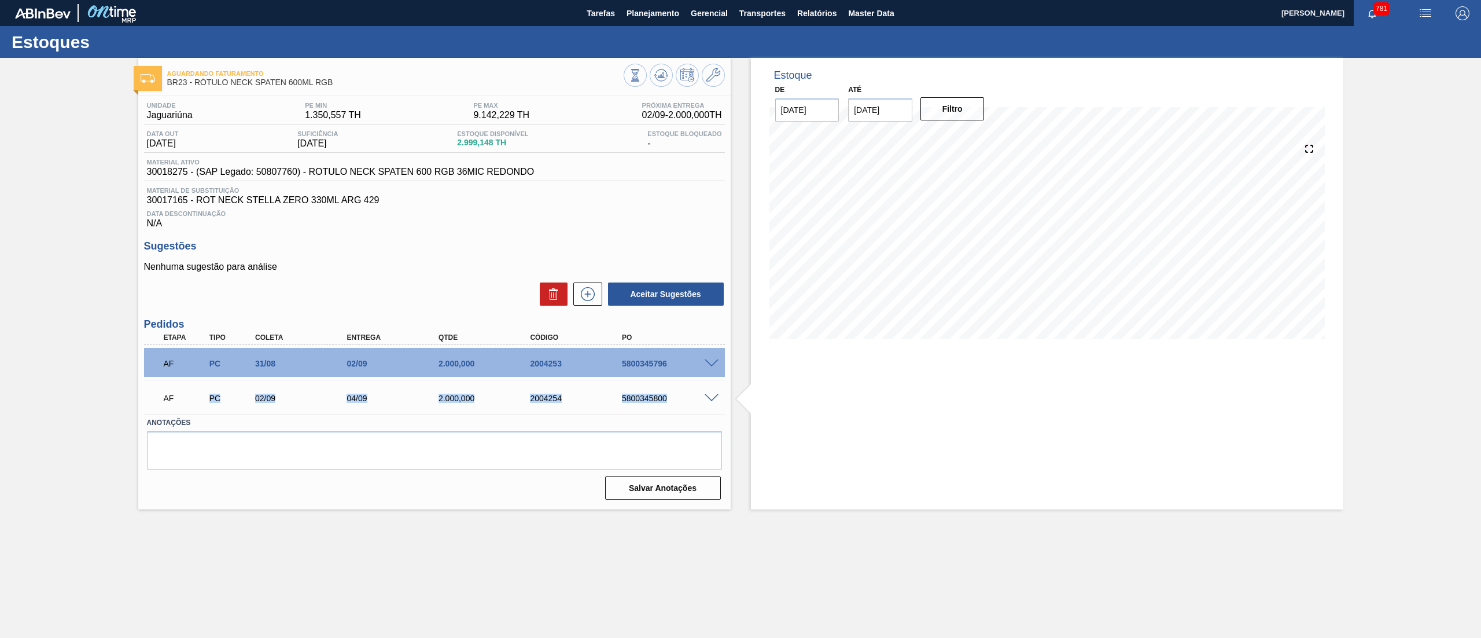
drag, startPoint x: 228, startPoint y: 393, endPoint x: 669, endPoint y: 395, distance: 441.4
click at [669, 395] on div "AF PC 02/09 04/09 2.000,000 2004254 5800345800" at bounding box center [431, 396] width 550 height 23
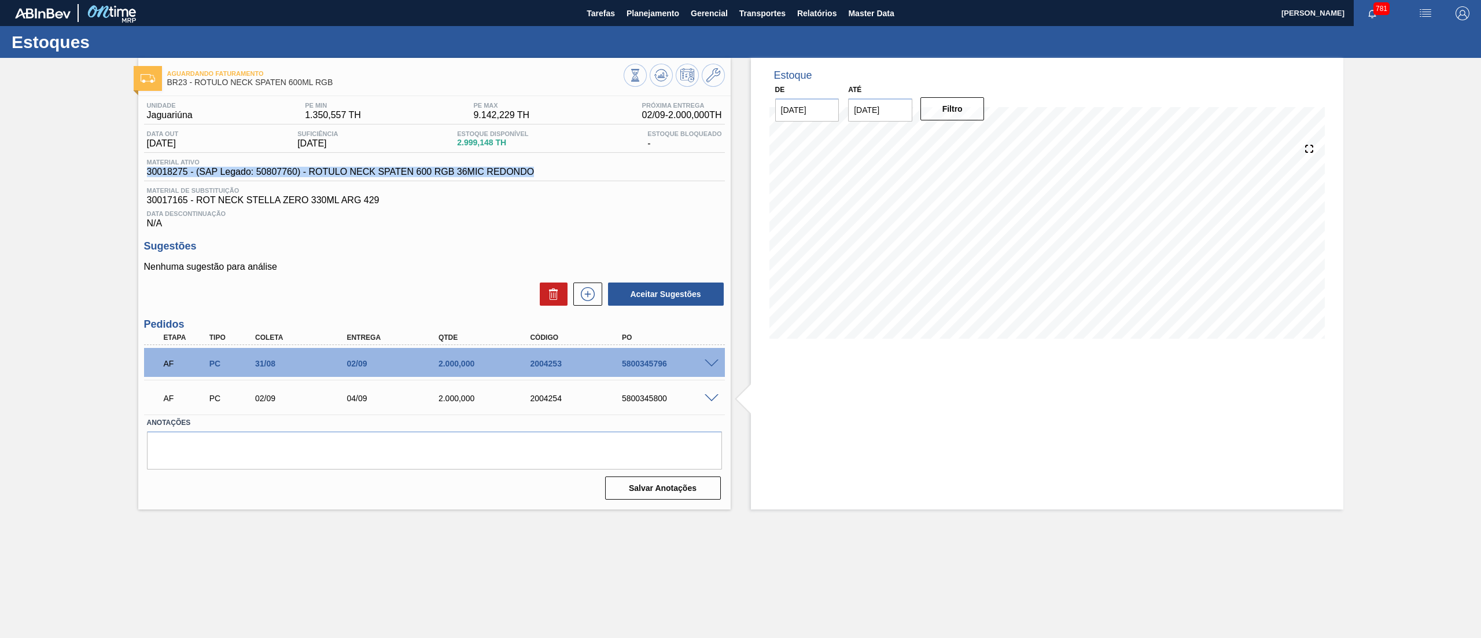
drag, startPoint x: 542, startPoint y: 172, endPoint x: 91, endPoint y: 182, distance: 450.8
click at [91, 182] on div "Aguardando Faturamento BR23 - RÓTULO NECK SPATEN 600ML RGB Unidade Jaguariúna P…" at bounding box center [740, 283] width 1481 height 451
drag, startPoint x: 345, startPoint y: 402, endPoint x: 383, endPoint y: 402, distance: 38.2
click at [383, 402] on div "04/09" at bounding box center [396, 397] width 105 height 9
click at [866, 530] on main "Tarefas Planejamento Gerencial Transportes Relatórios Master Data Douglas Santa…" at bounding box center [740, 319] width 1481 height 638
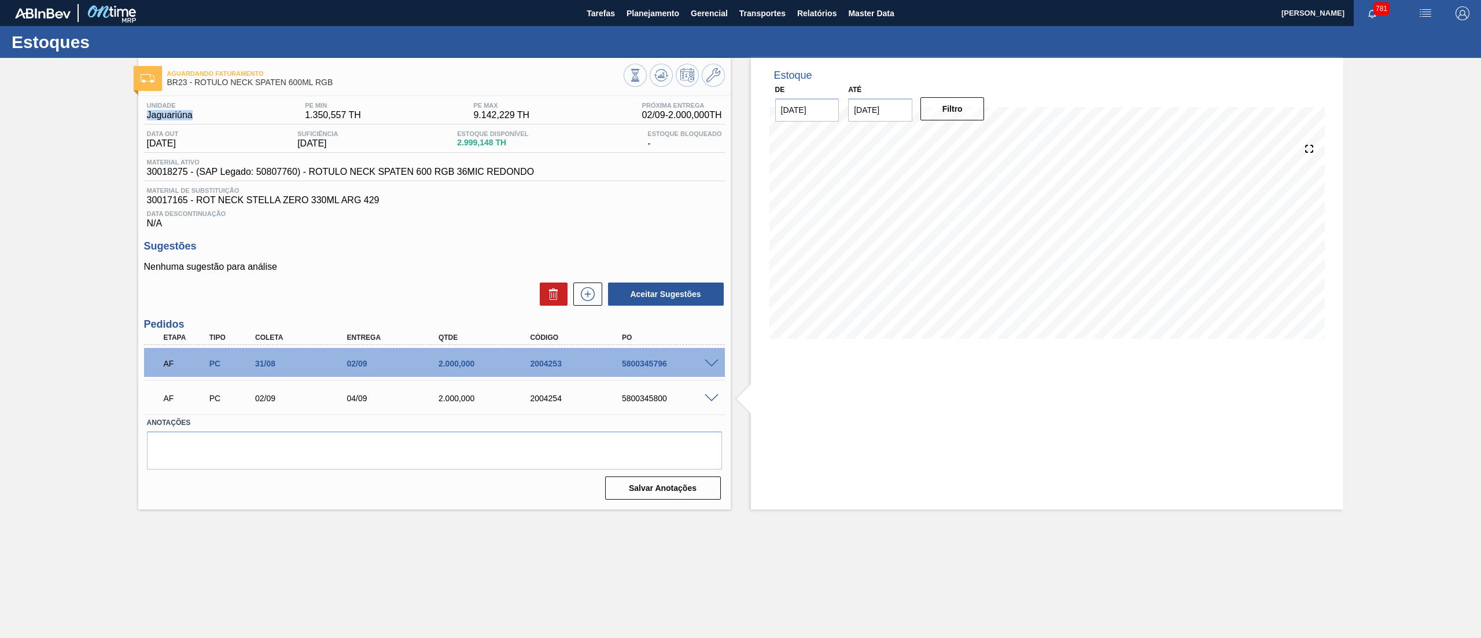
drag, startPoint x: 192, startPoint y: 115, endPoint x: 149, endPoint y: 116, distance: 43.4
click at [149, 116] on div "Unidade Jaguariúna" at bounding box center [169, 111] width 51 height 19
drag, startPoint x: 440, startPoint y: 143, endPoint x: 533, endPoint y: 139, distance: 93.8
click at [533, 139] on div "Data out 23/08/2025 Suficiência 02/10/2025 Estoque Disponível 2.999,148 TH Esto…" at bounding box center [434, 141] width 581 height 23
drag, startPoint x: 531, startPoint y: 172, endPoint x: 96, endPoint y: 159, distance: 434.7
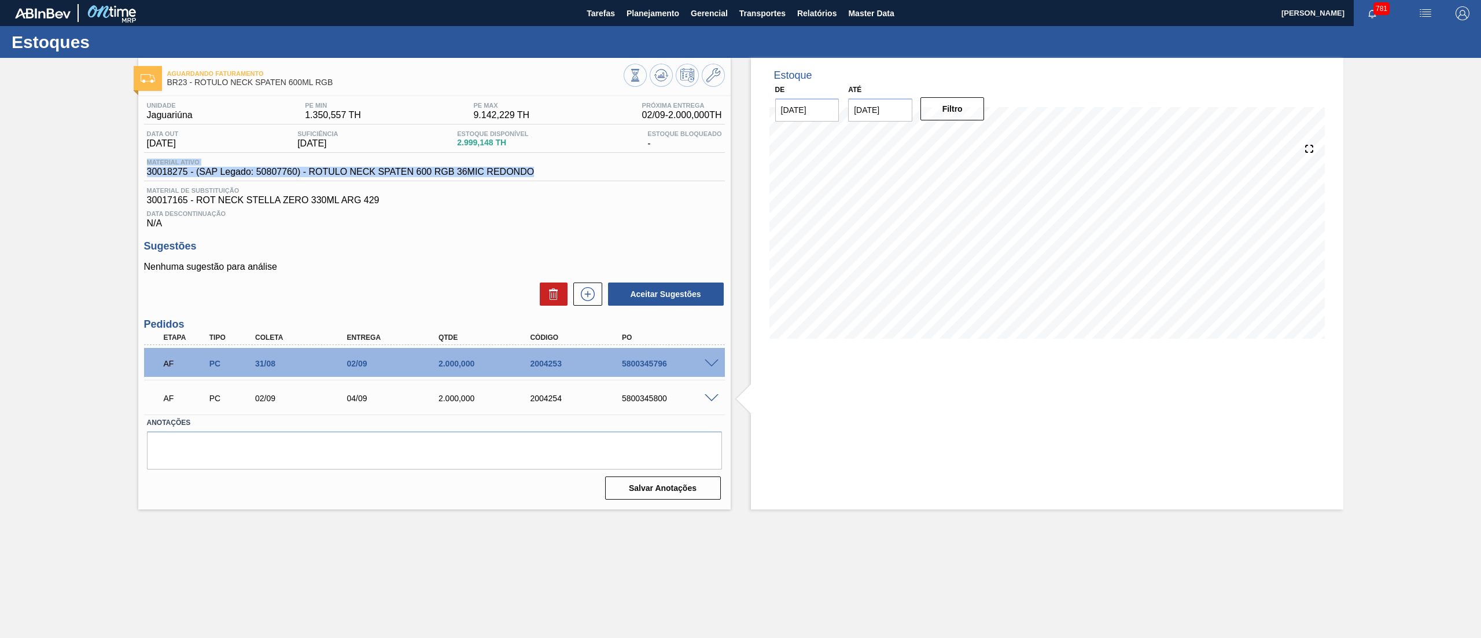
click at [96, 159] on div "Aguardando Faturamento BR23 - RÓTULO NECK SPATEN 600ML RGB Unidade Jaguariúna P…" at bounding box center [740, 283] width 1481 height 451
click at [375, 187] on div "Unidade Jaguariúna PE MIN 1.350,557 TH PE MAX 9.142,229 TH Próxima Entrega 02/0…" at bounding box center [434, 165] width 581 height 127
drag, startPoint x: 373, startPoint y: 172, endPoint x: 510, endPoint y: 176, distance: 137.7
click at [510, 176] on span "30018275 - (SAP Legado: 50807760) - ROTULO NECK SPATEN 600 RGB 36MIC REDONDO" at bounding box center [341, 172] width 388 height 10
drag, startPoint x: 131, startPoint y: 117, endPoint x: 183, endPoint y: 117, distance: 52.6
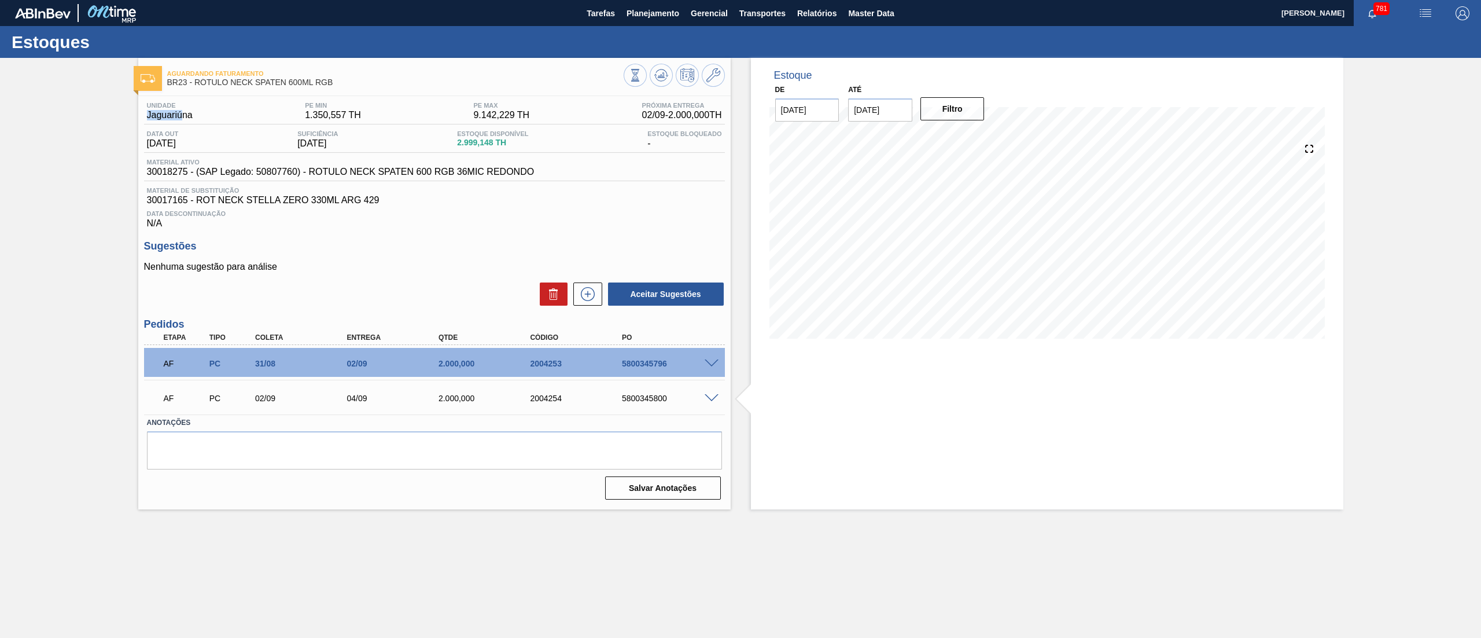
click at [183, 117] on div "Aguardando Faturamento BR23 - RÓTULO NECK SPATEN 600ML RGB Unidade Jaguariúna P…" at bounding box center [740, 283] width 1481 height 451
drag, startPoint x: 208, startPoint y: 120, endPoint x: 110, endPoint y: 115, distance: 98.5
click at [110, 115] on div "Aguardando Faturamento BR23 - RÓTULO NECK SPATEN 600ML RGB Unidade Jaguariúna P…" at bounding box center [740, 283] width 1481 height 451
